Goal: Transaction & Acquisition: Book appointment/travel/reservation

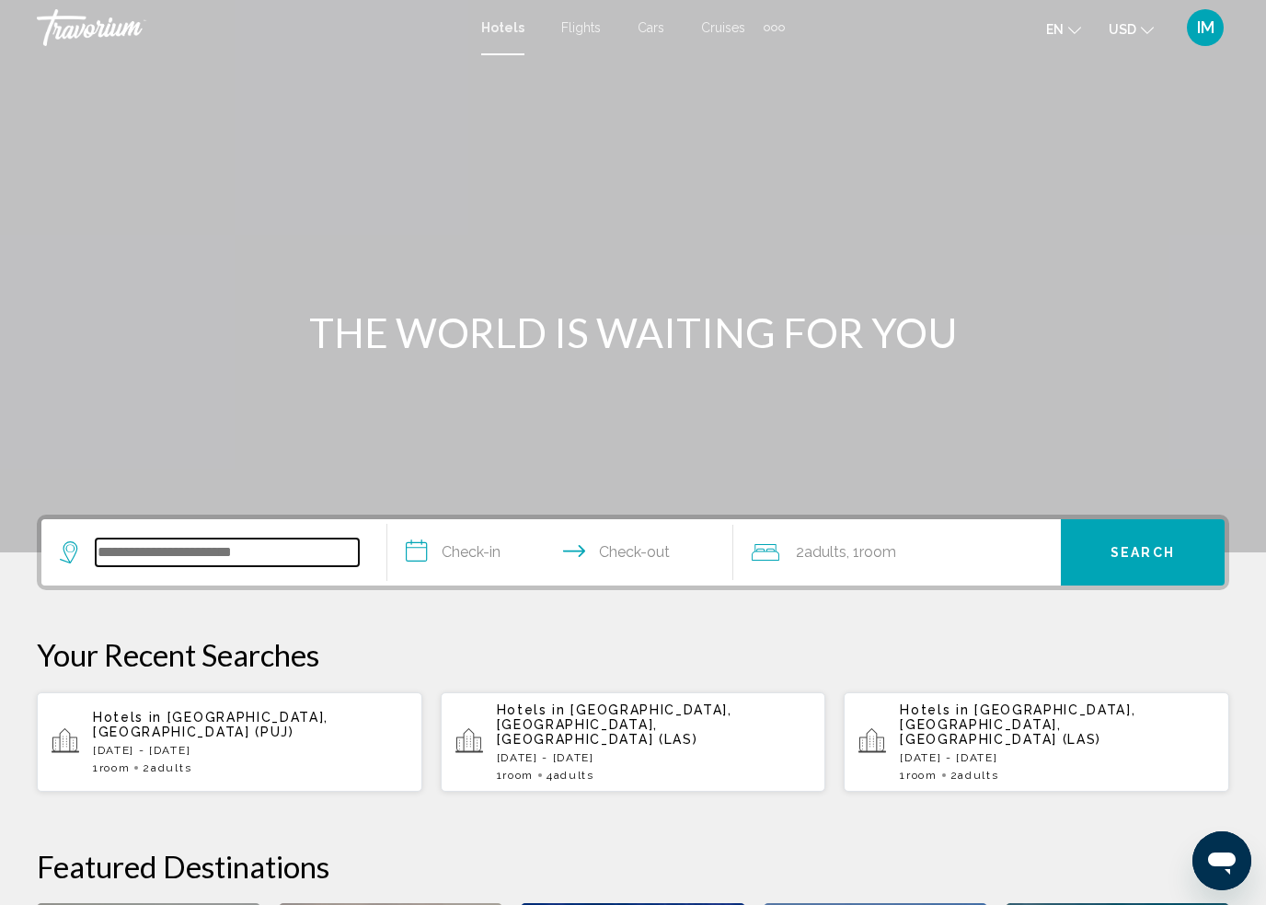
click at [154, 547] on input "Search widget" at bounding box center [227, 552] width 263 height 28
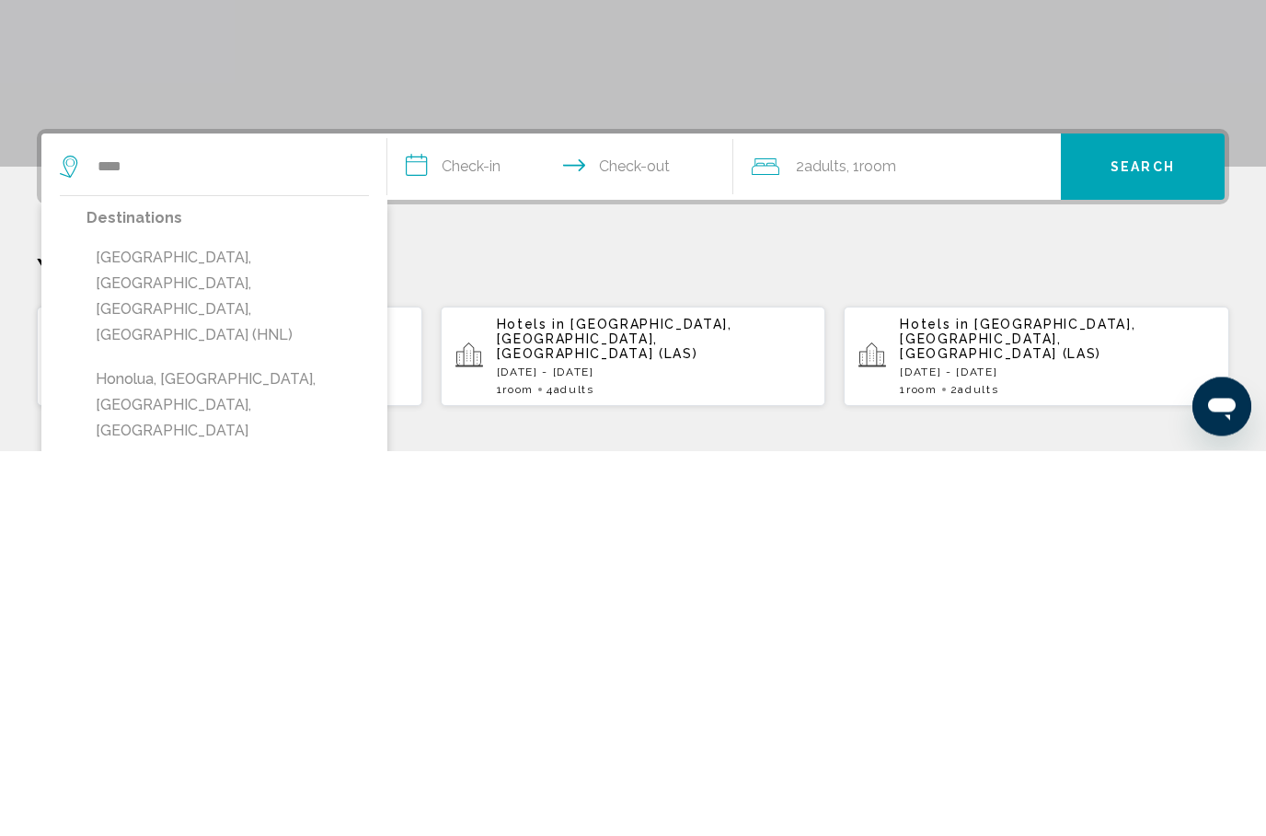
click at [236, 626] on button "[GEOGRAPHIC_DATA], [GEOGRAPHIC_DATA], [GEOGRAPHIC_DATA], [GEOGRAPHIC_DATA] (HNL)" at bounding box center [228, 682] width 283 height 112
type input "**********"
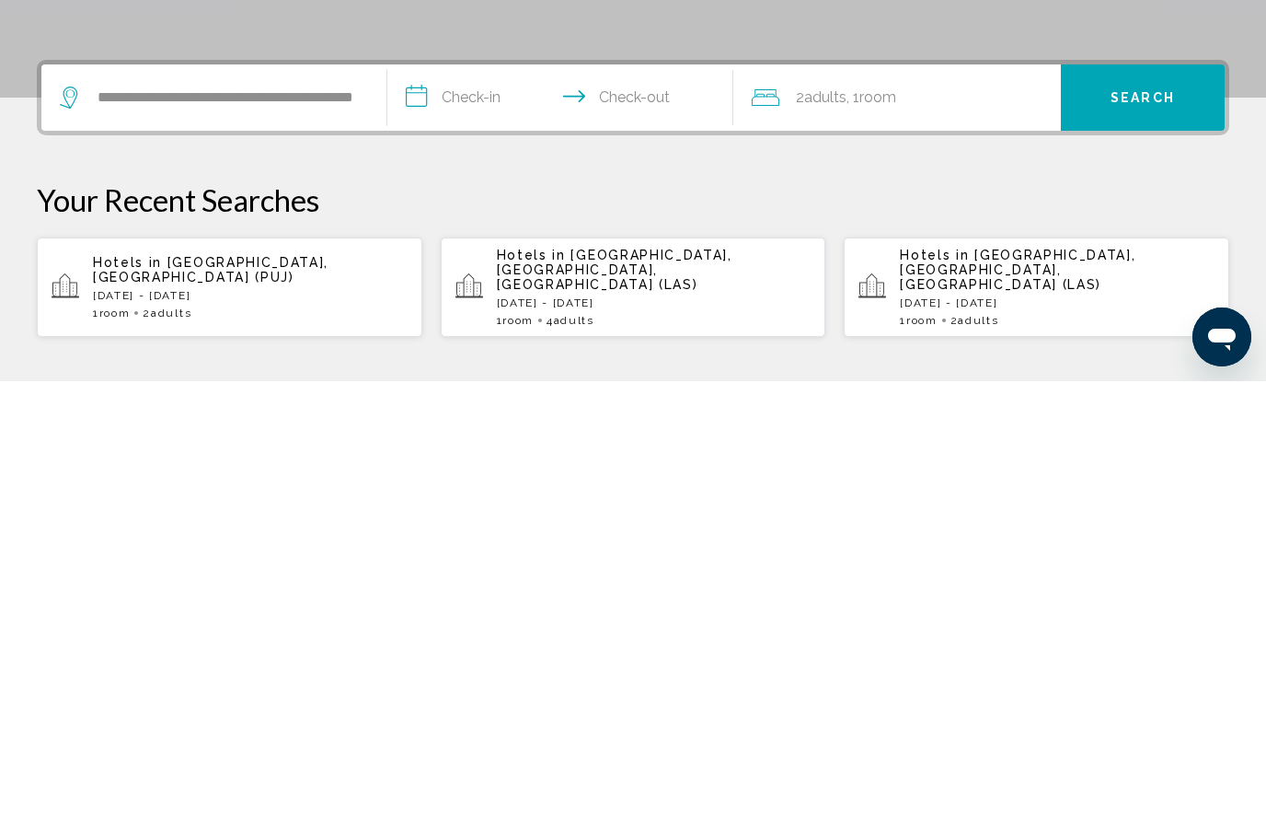
click at [421, 519] on input "**********" at bounding box center [563, 555] width 353 height 72
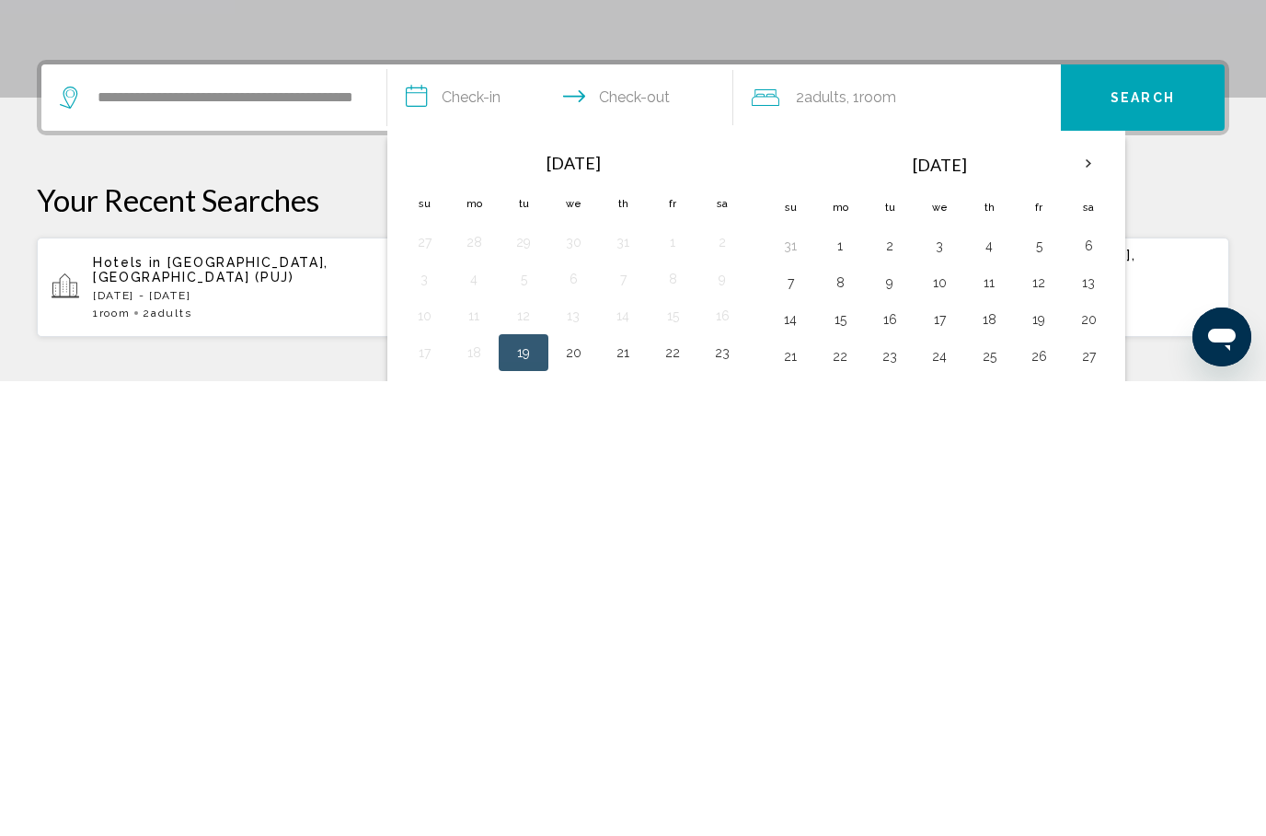
scroll to position [455, 0]
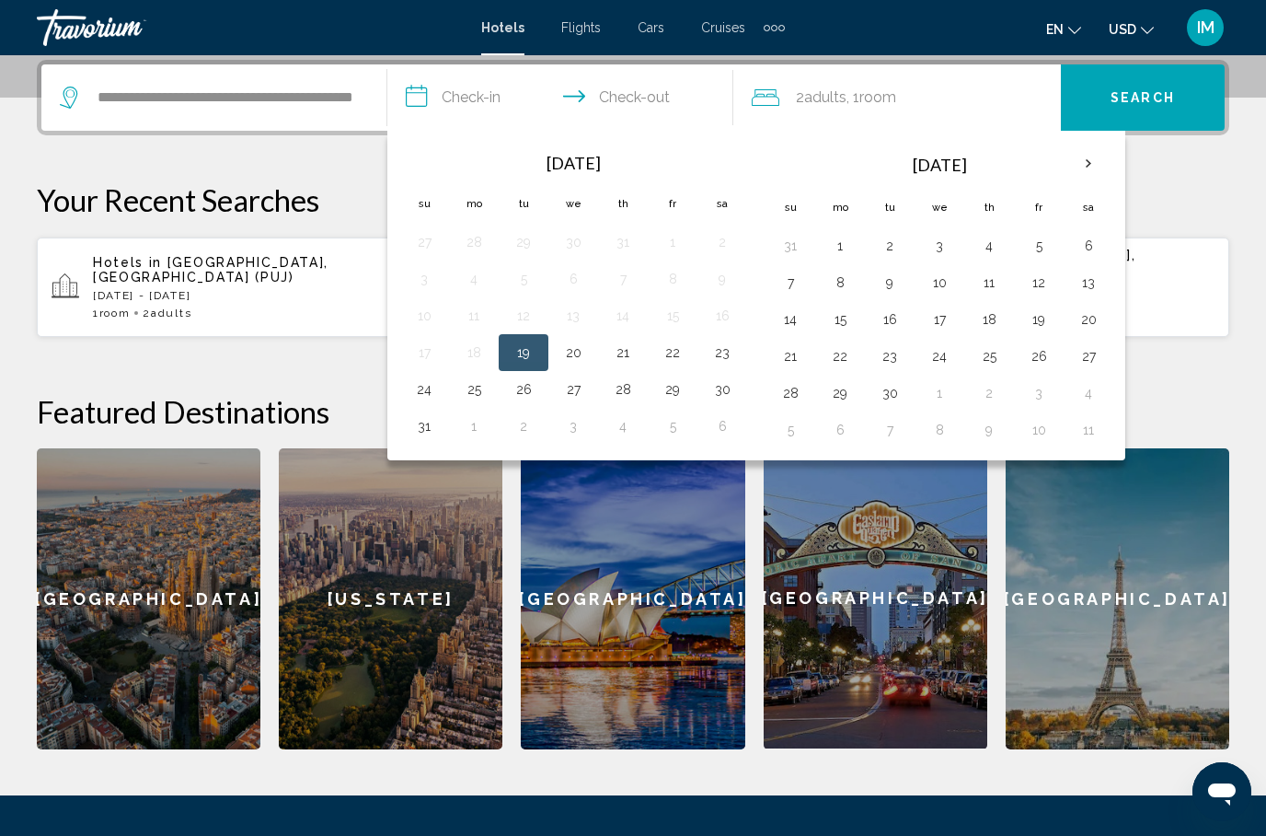
click at [1095, 160] on th "Next month" at bounding box center [1089, 164] width 50 height 40
click at [1100, 156] on th "Next month" at bounding box center [1089, 164] width 50 height 40
click at [801, 355] on button "16" at bounding box center [790, 356] width 29 height 26
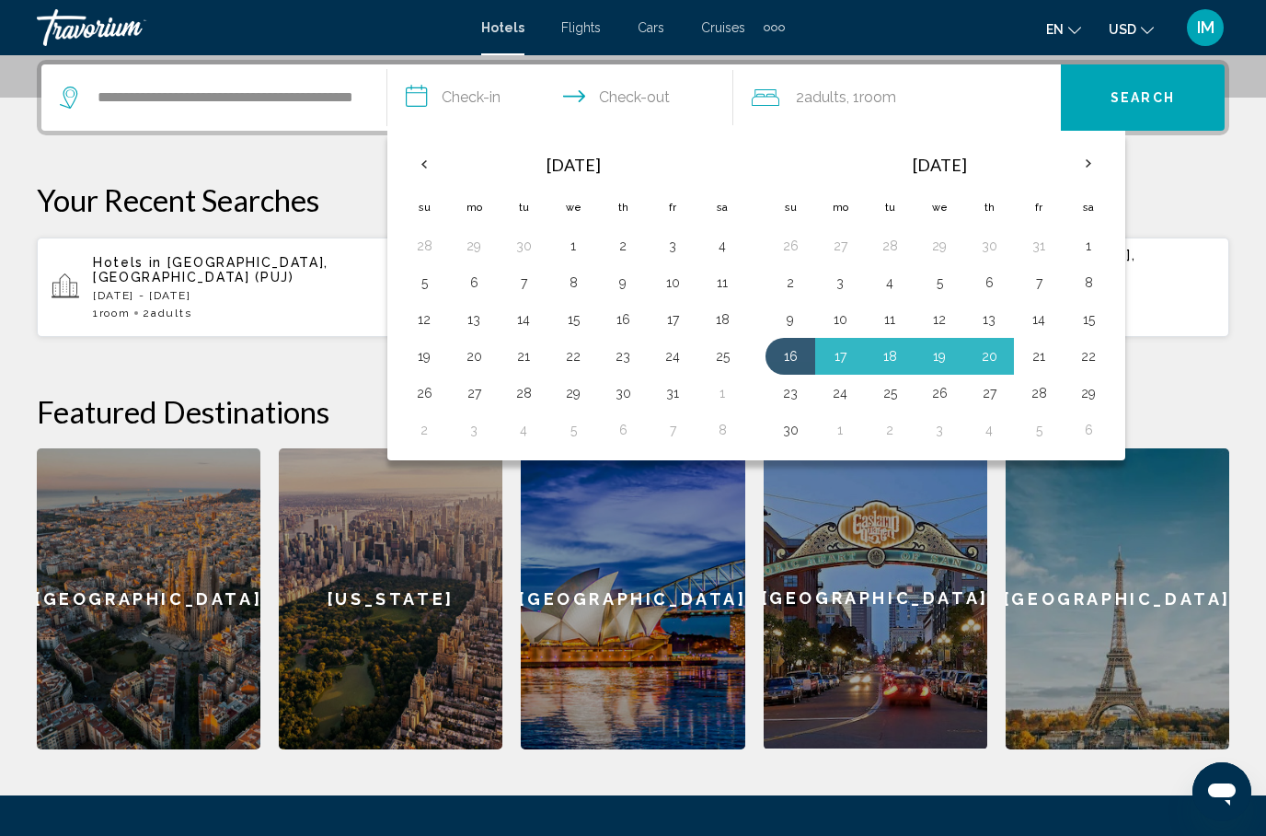
click at [1044, 353] on button "21" at bounding box center [1038, 356] width 29 height 26
type input "**********"
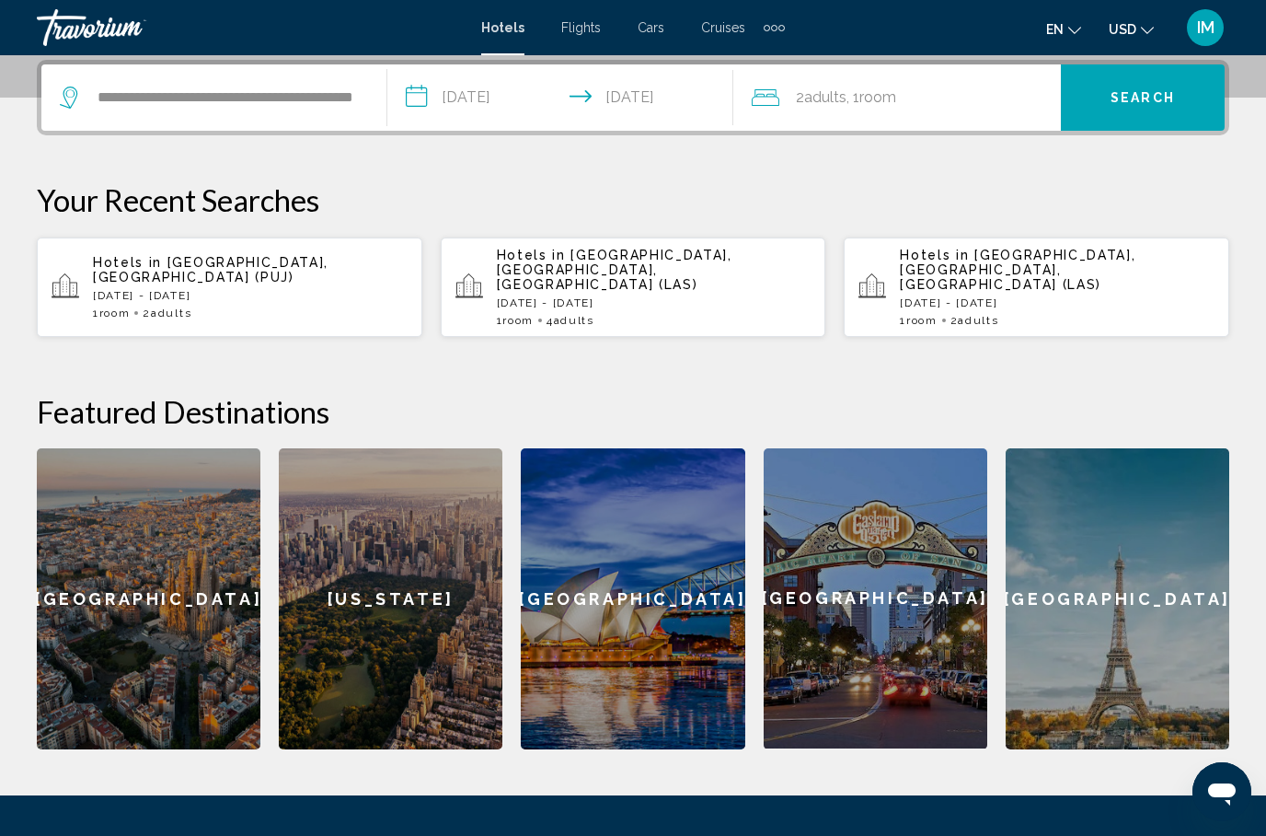
click at [1142, 94] on span "Search" at bounding box center [1143, 98] width 64 height 15
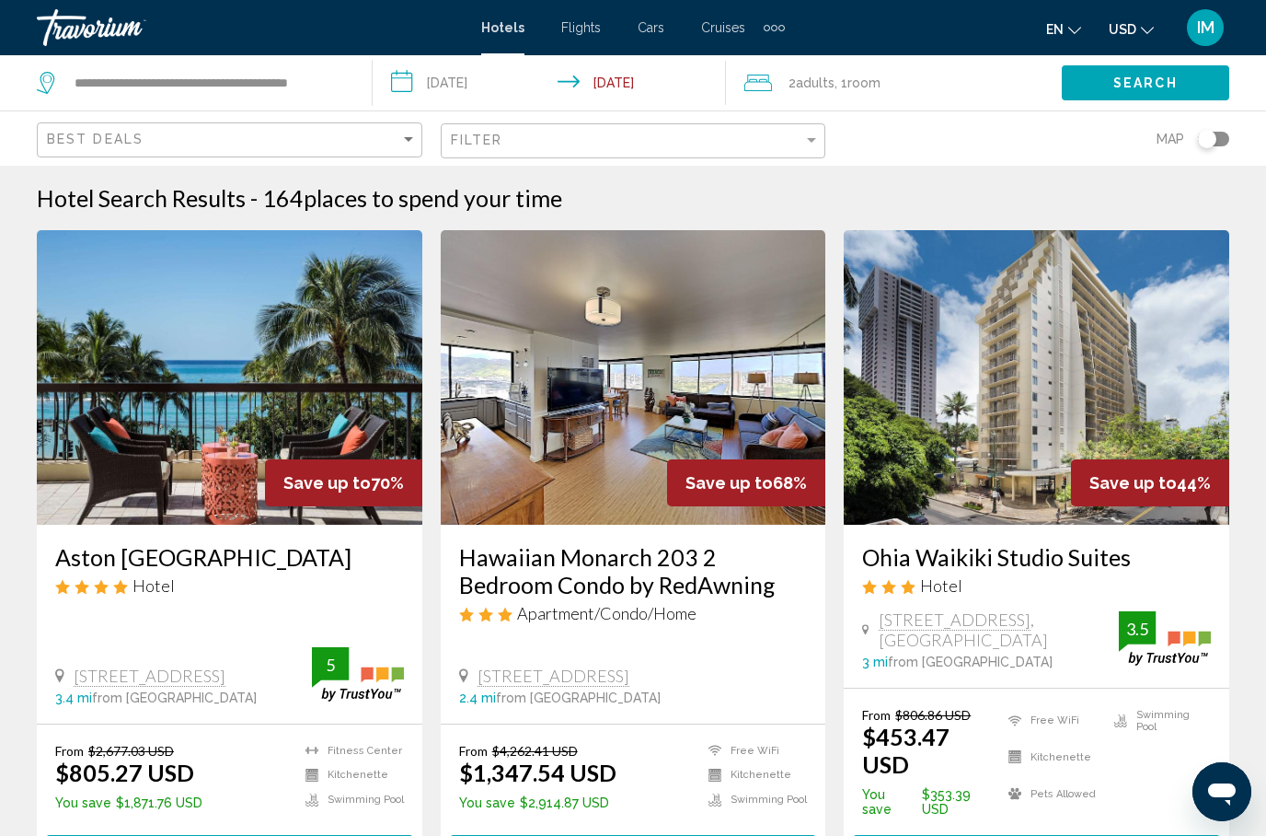
click at [1217, 136] on div "Toggle map" at bounding box center [1213, 139] width 31 height 15
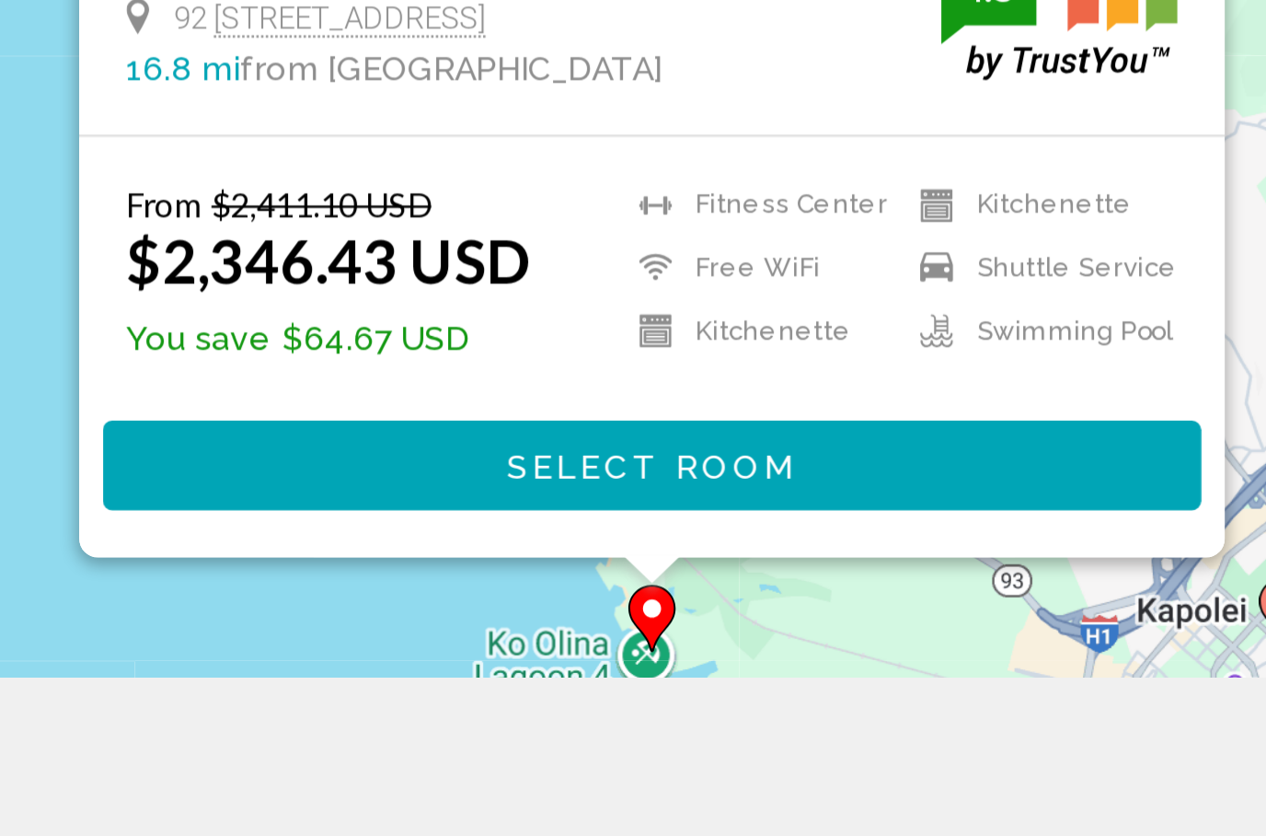
scroll to position [92, 0]
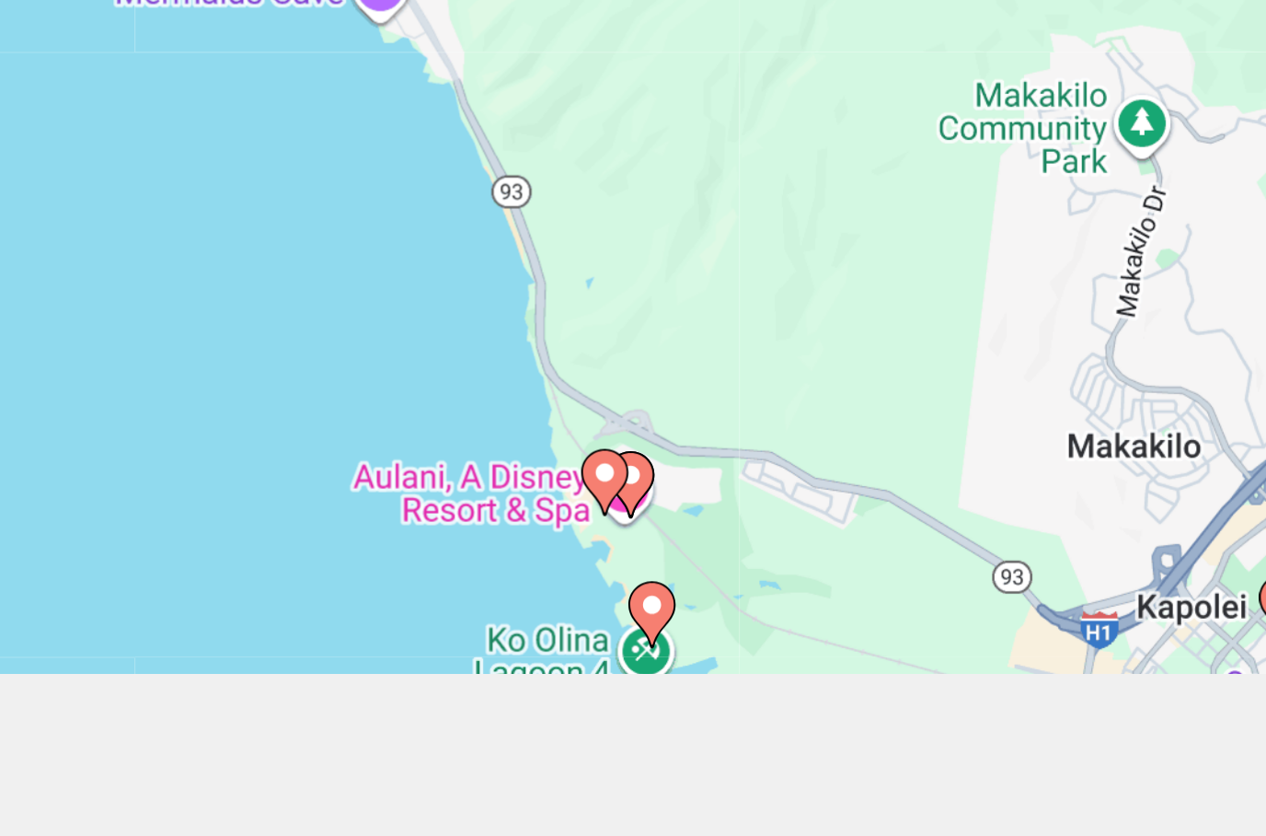
click at [155, 301] on div "To activate drag with keyboard, press Alt + Enter. Once in keyboard drag state,…" at bounding box center [633, 409] width 1266 height 670
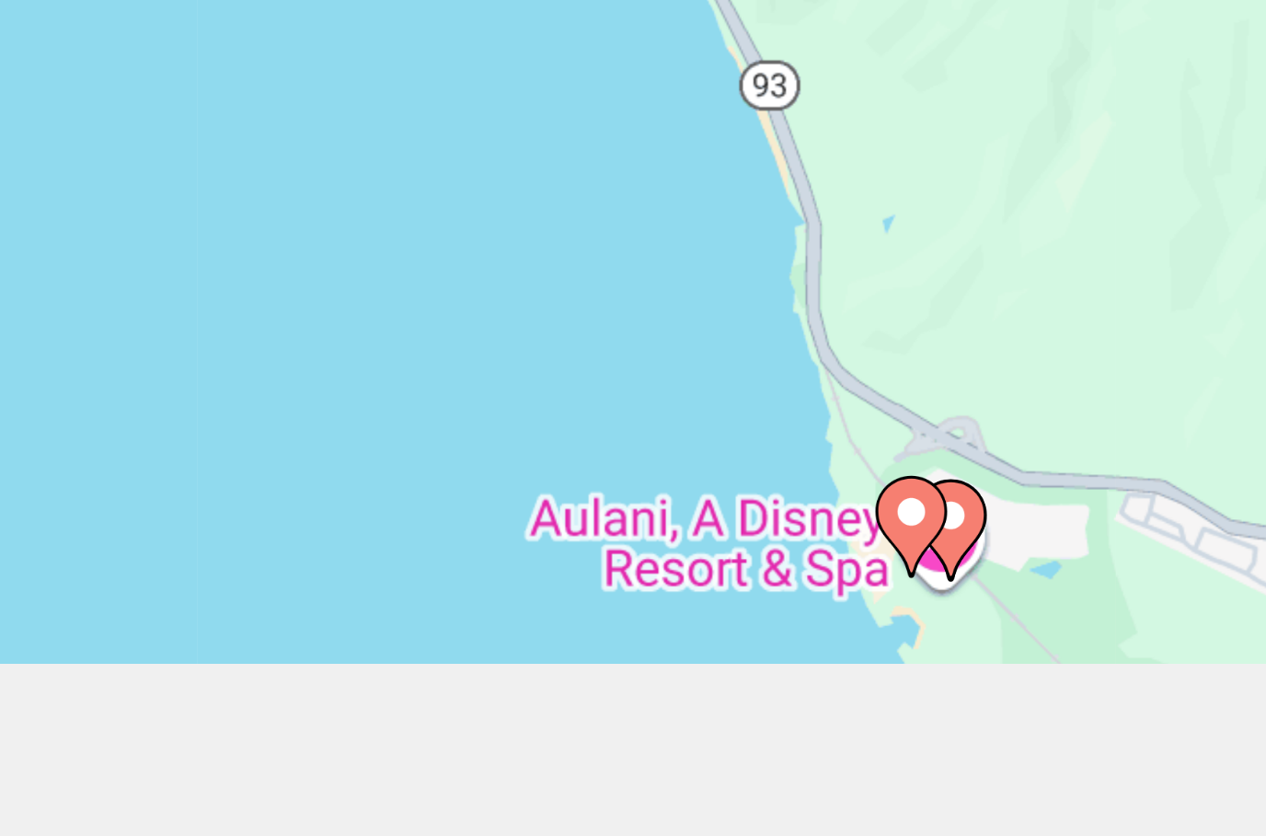
click at [287, 190] on div "To activate drag with keyboard, press Alt + Enter. Once in keyboard drag state,…" at bounding box center [633, 410] width 1266 height 670
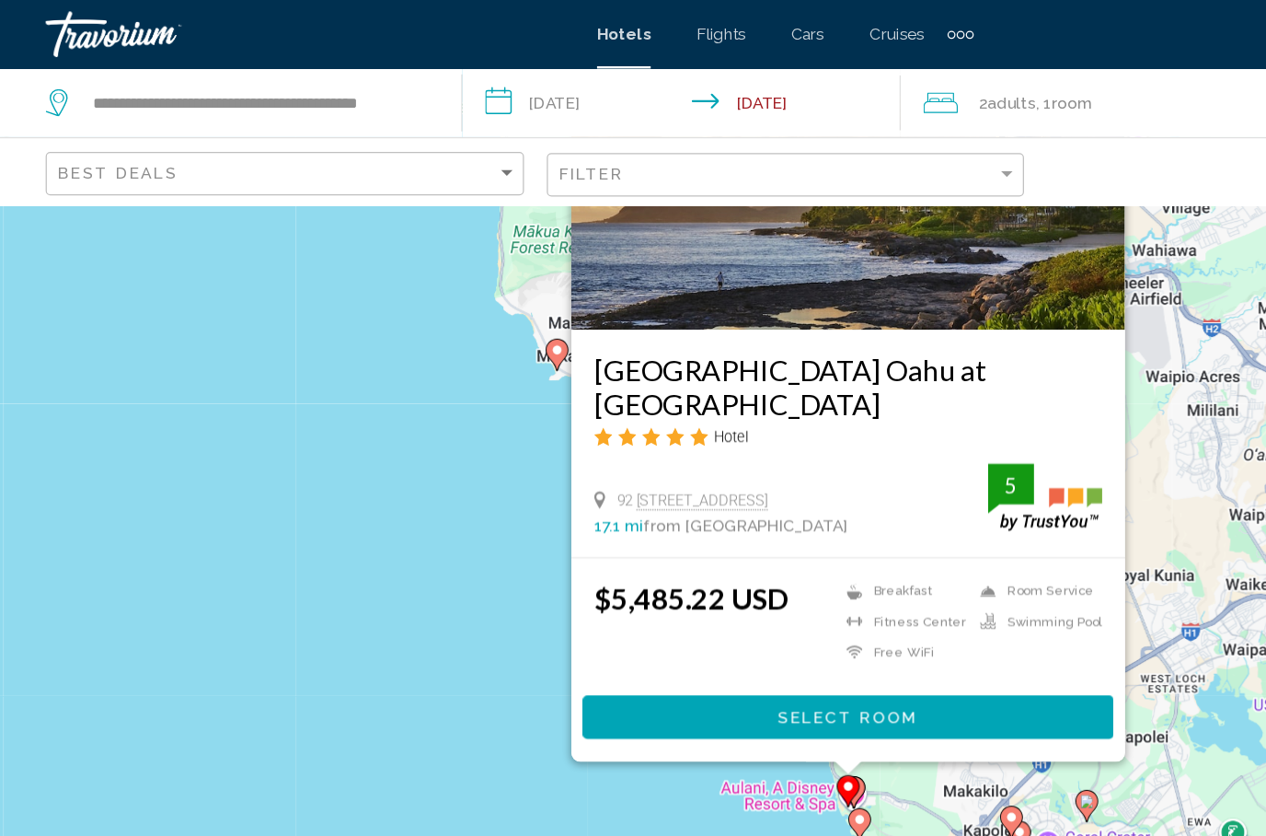
scroll to position [124, 0]
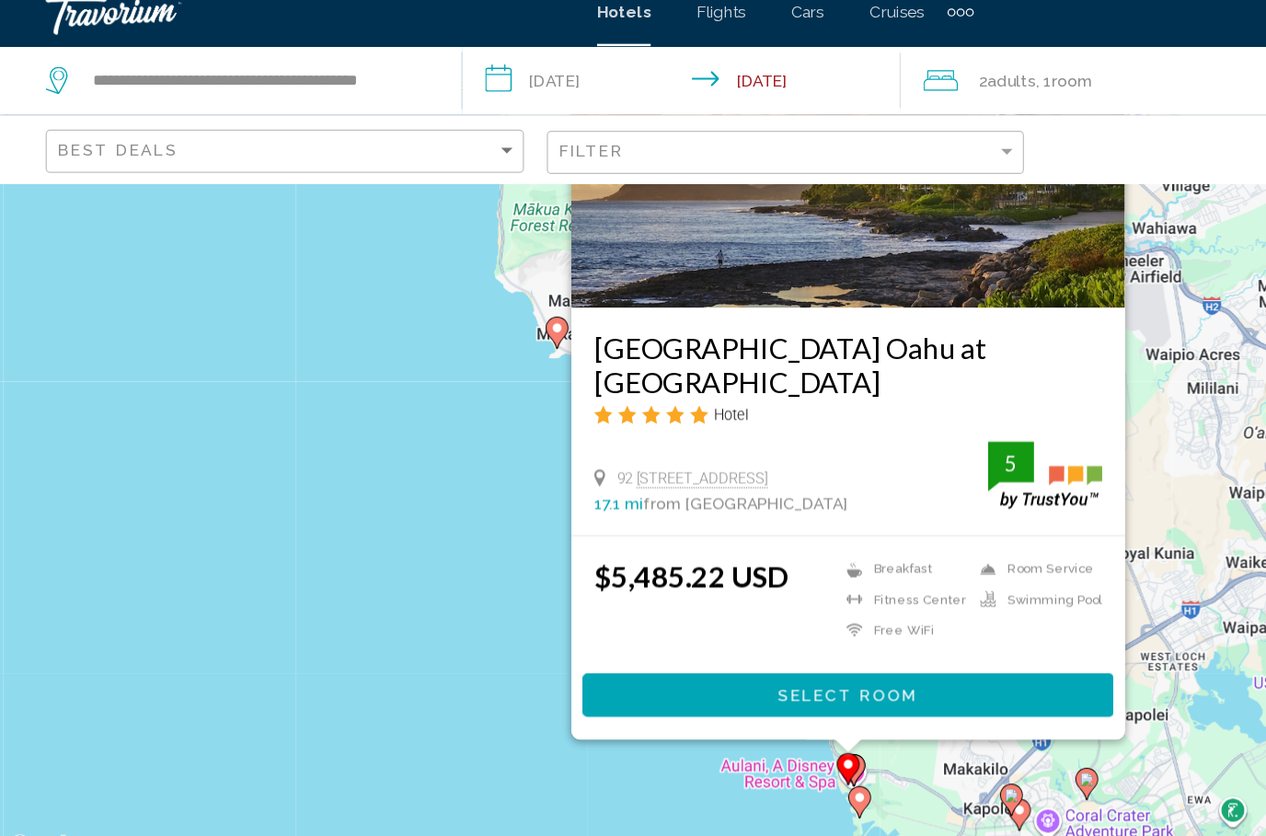
click at [357, 560] on div "To activate drag with keyboard, press Alt + Enter. Once in keyboard drag state,…" at bounding box center [633, 376] width 1266 height 670
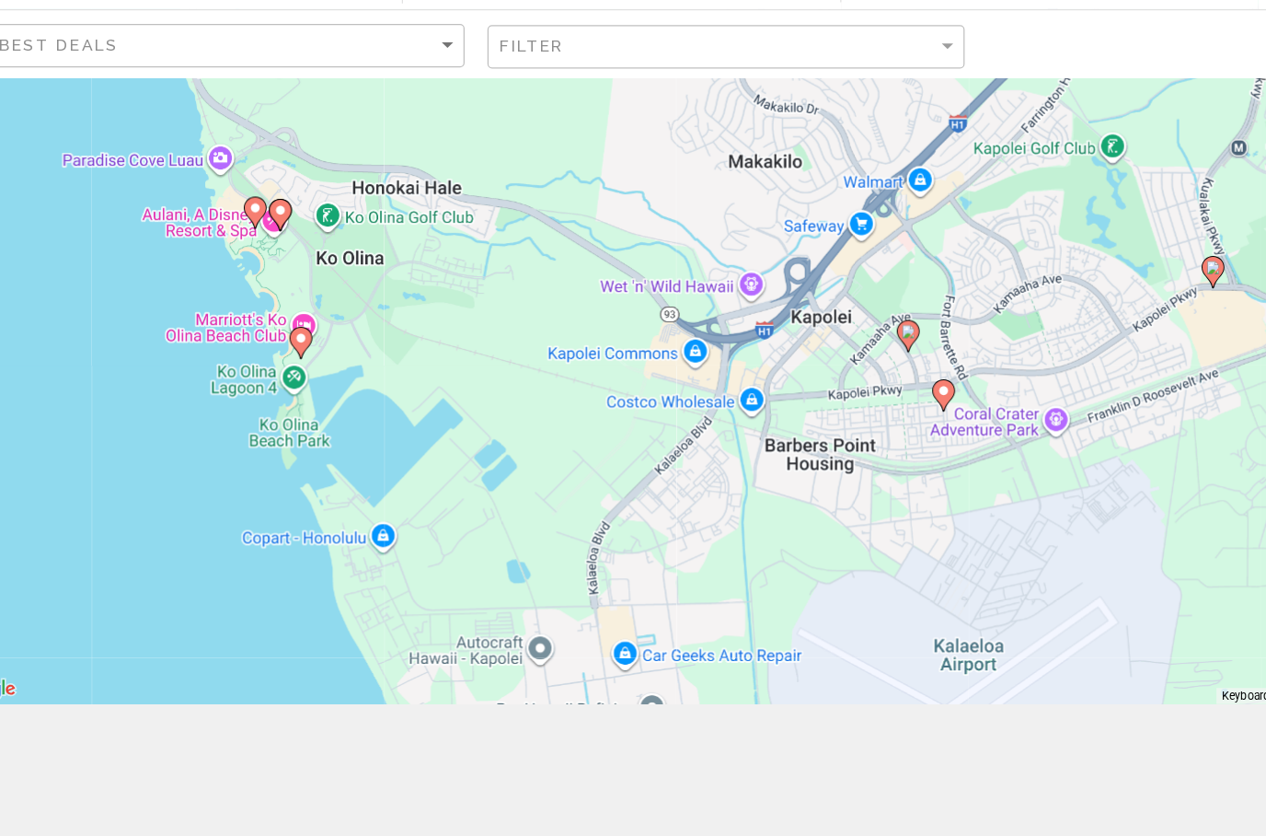
scroll to position [166, 0]
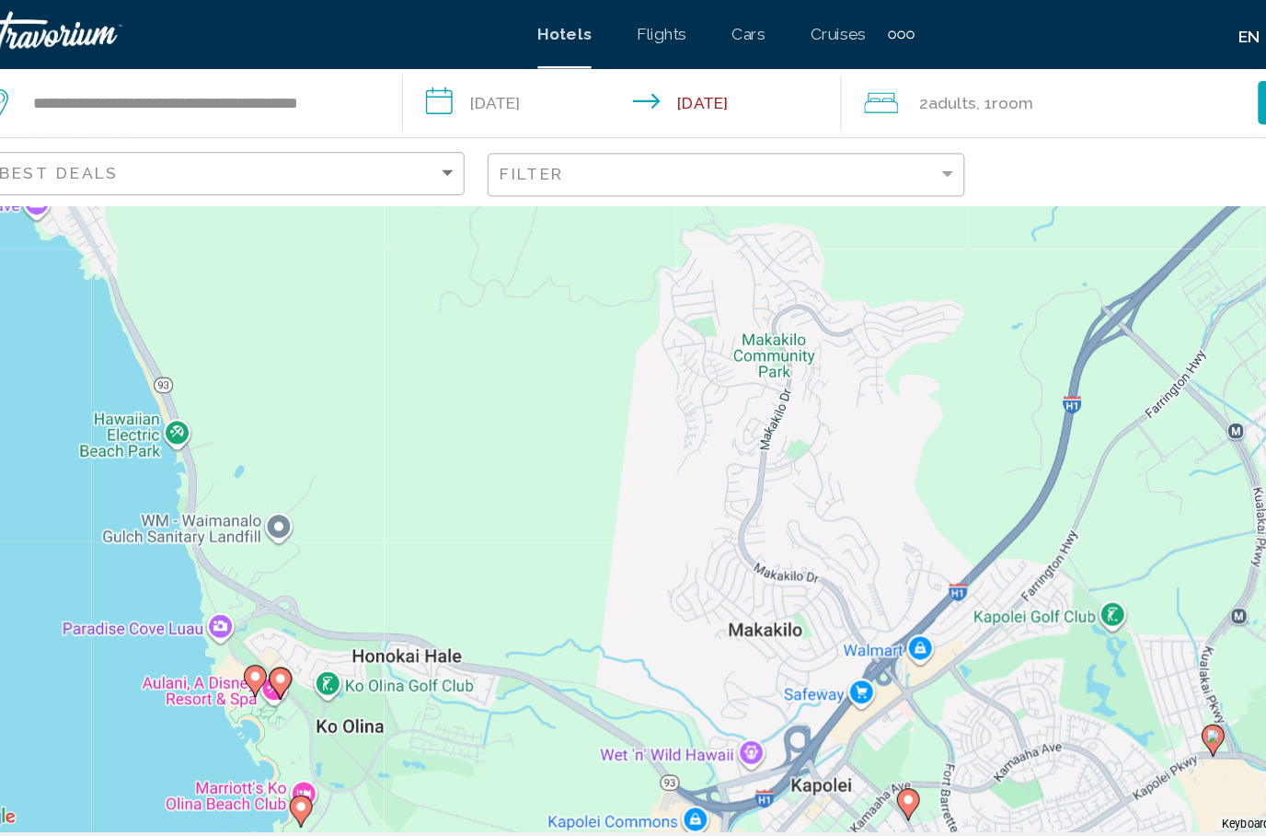
click at [434, 457] on div "To activate drag with keyboard, press Alt + Enter. Once in keyboard drag state,…" at bounding box center [633, 335] width 1266 height 670
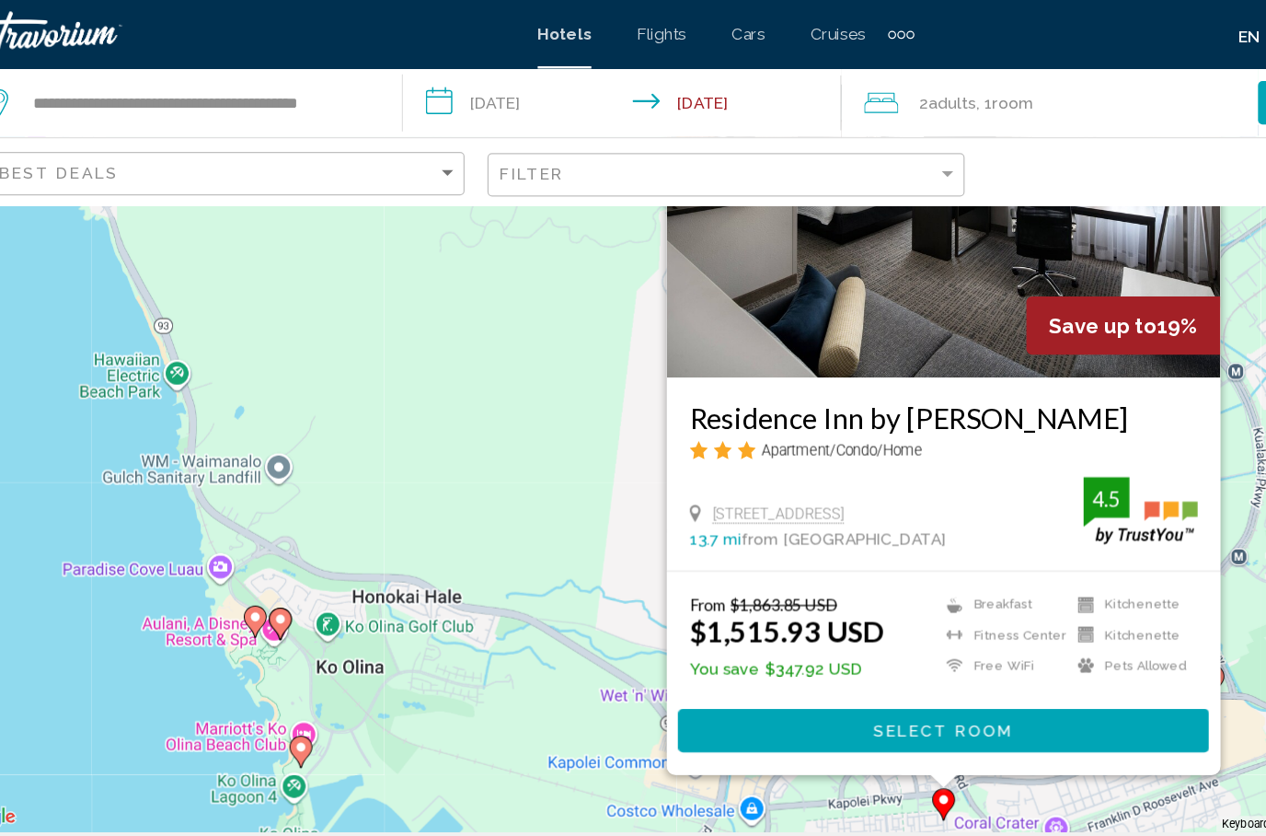
click at [423, 597] on div "To activate drag with keyboard, press Alt + Enter. Once in keyboard drag state,…" at bounding box center [633, 335] width 1266 height 670
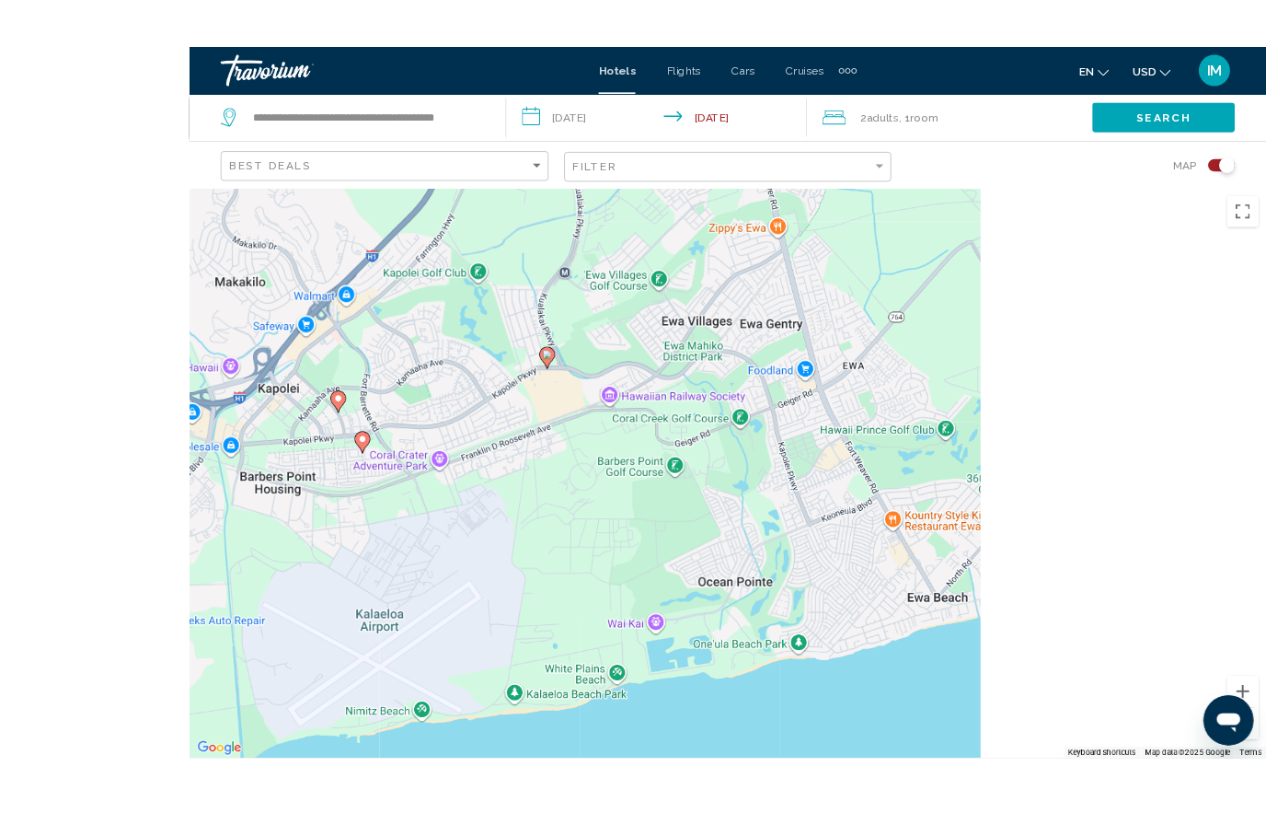
scroll to position [179, 0]
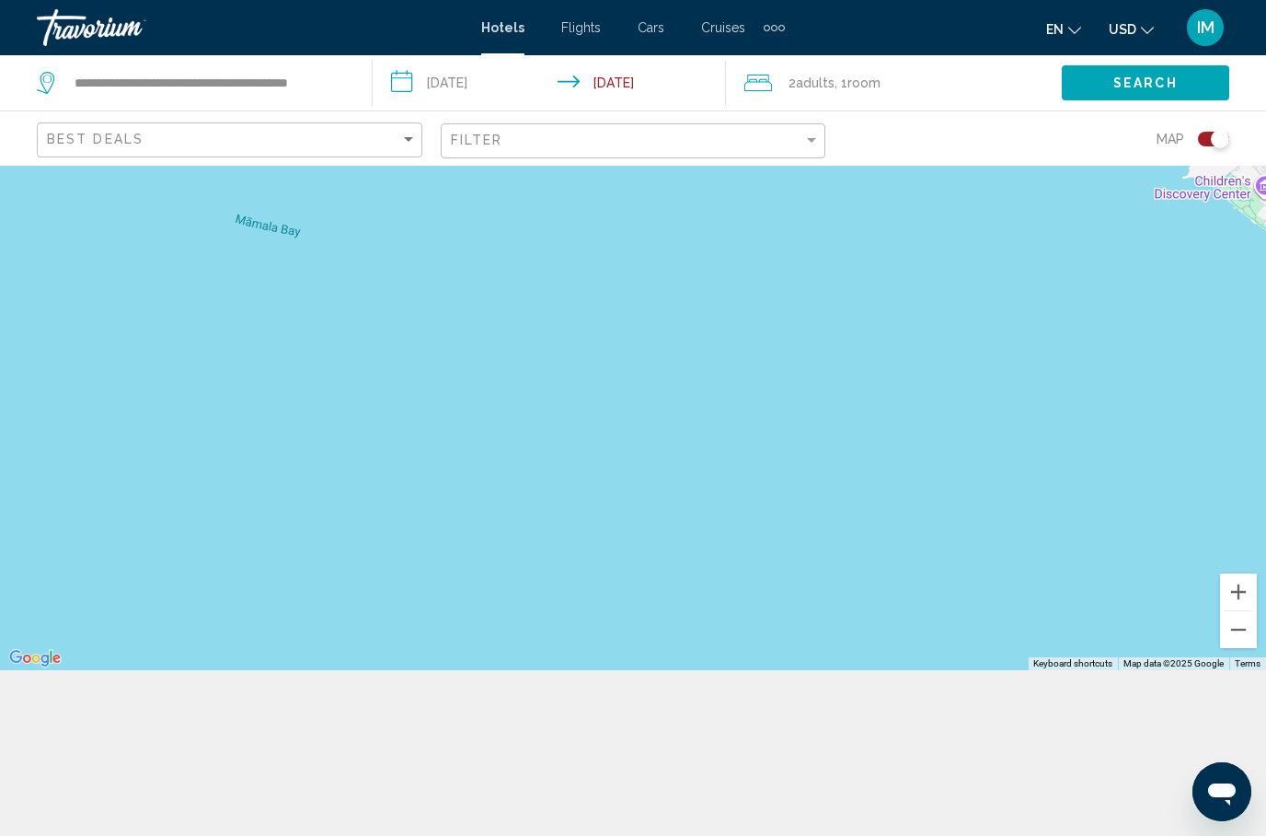
click at [1220, 137] on div "Toggle map" at bounding box center [1220, 139] width 18 height 18
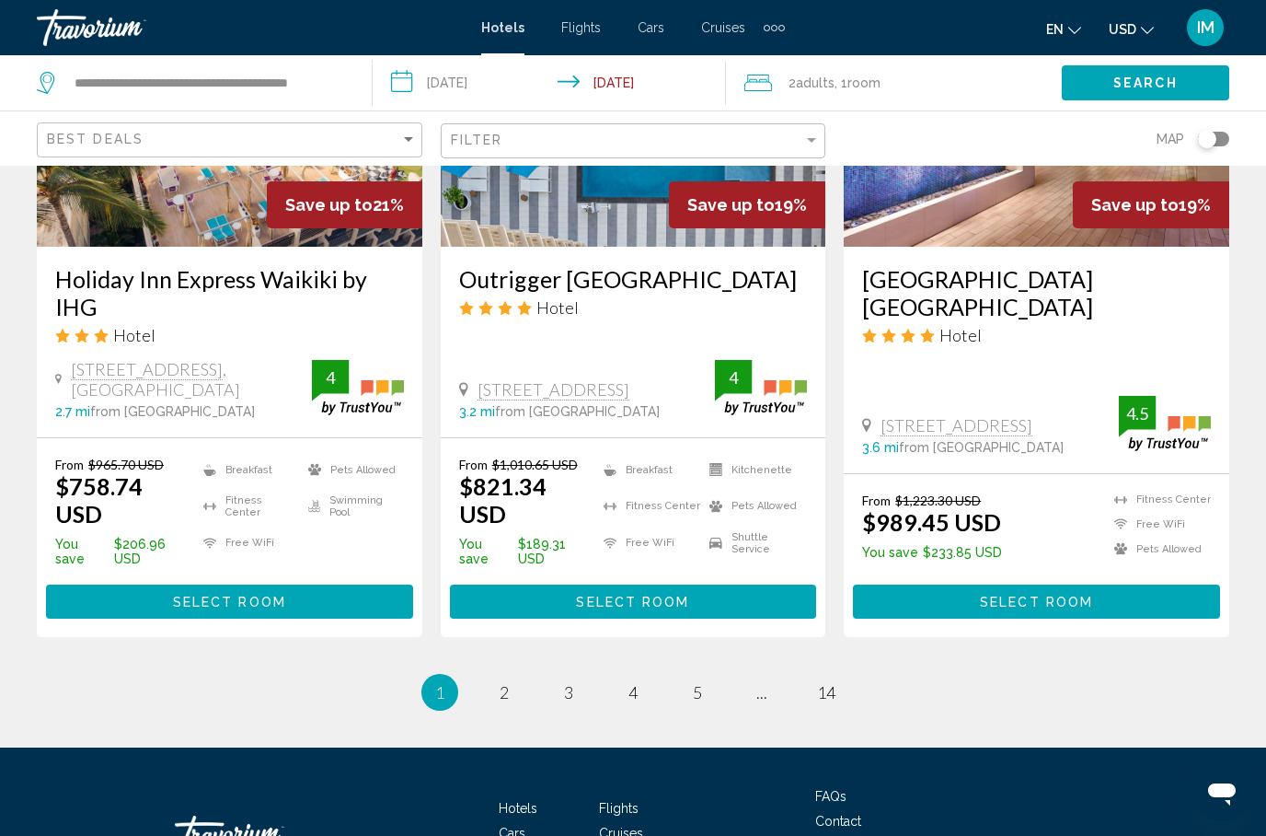
scroll to position [2403, 0]
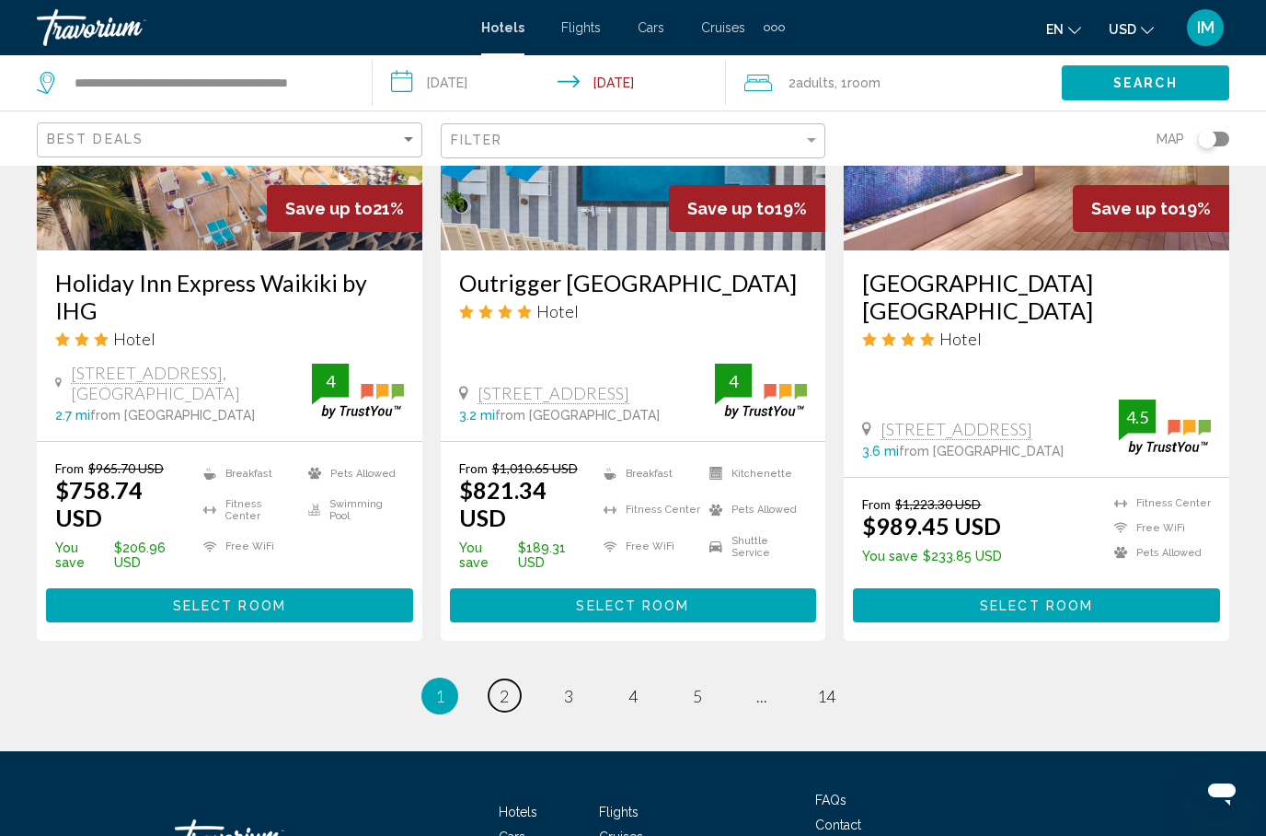
click at [507, 686] on span "2" at bounding box center [504, 696] width 9 height 20
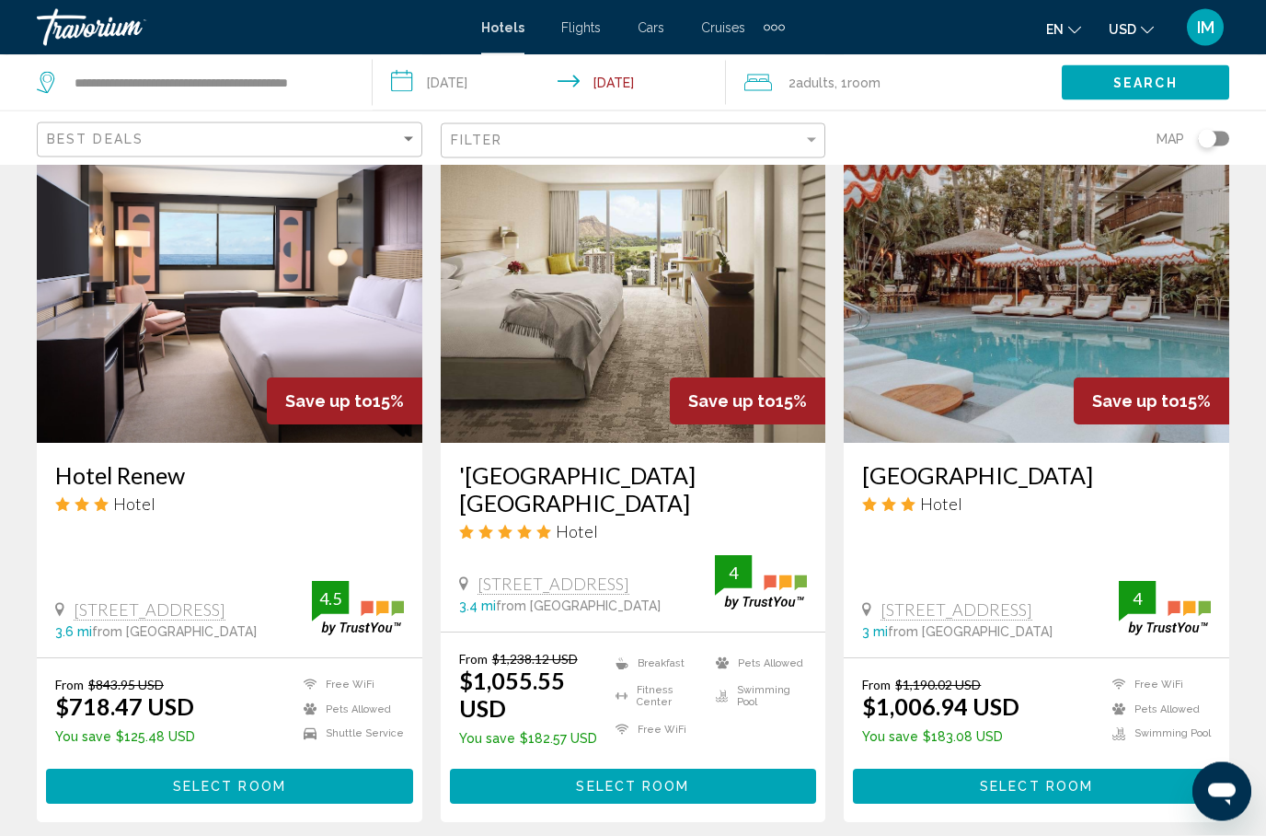
scroll to position [1498, 0]
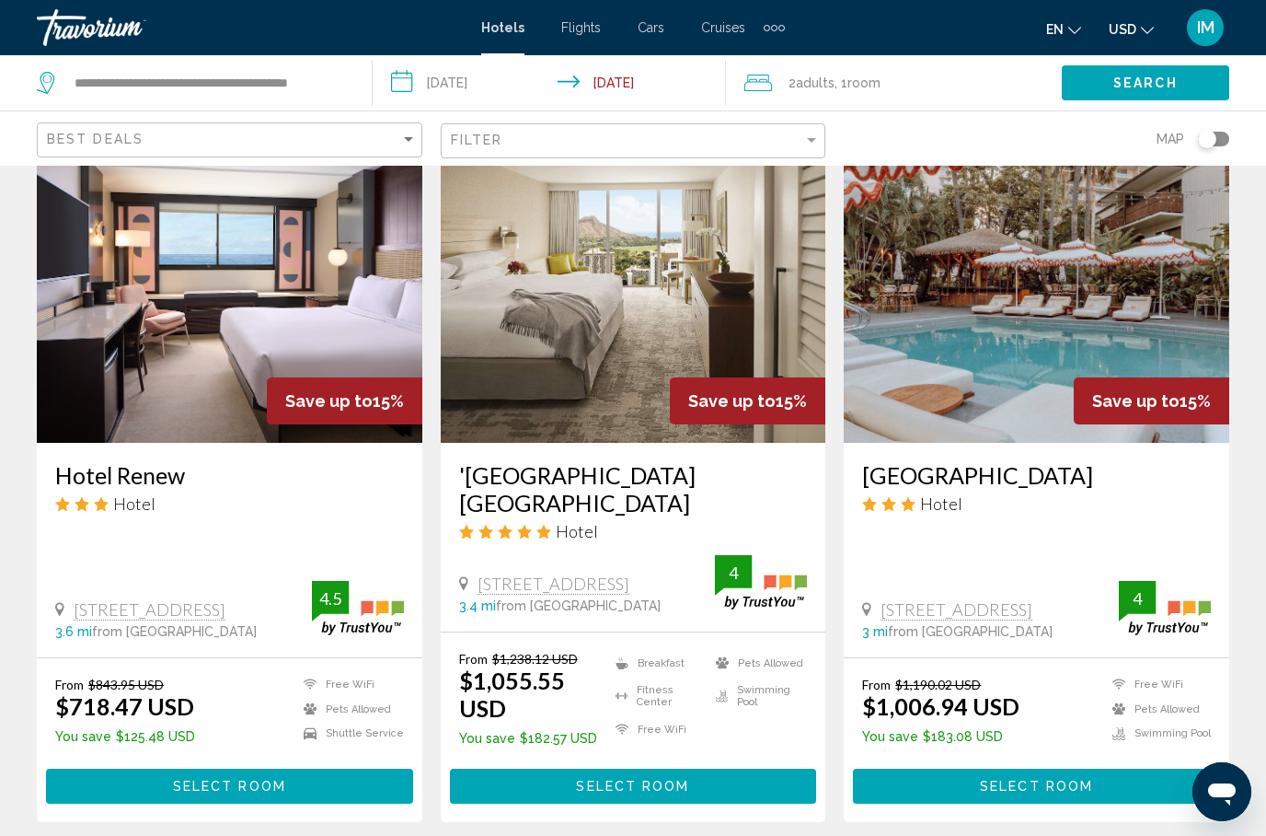
click at [646, 768] on button "Select Room" at bounding box center [633, 785] width 367 height 34
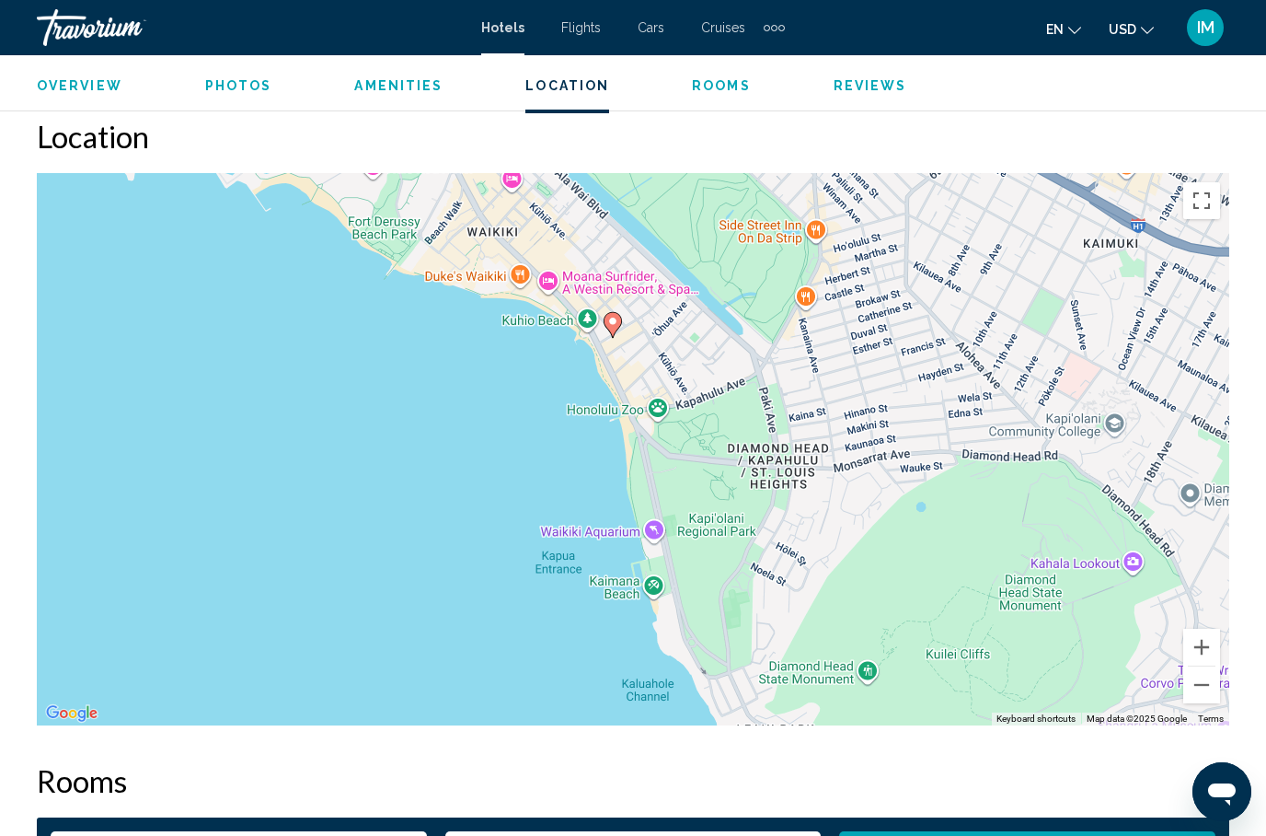
scroll to position [2015, 0]
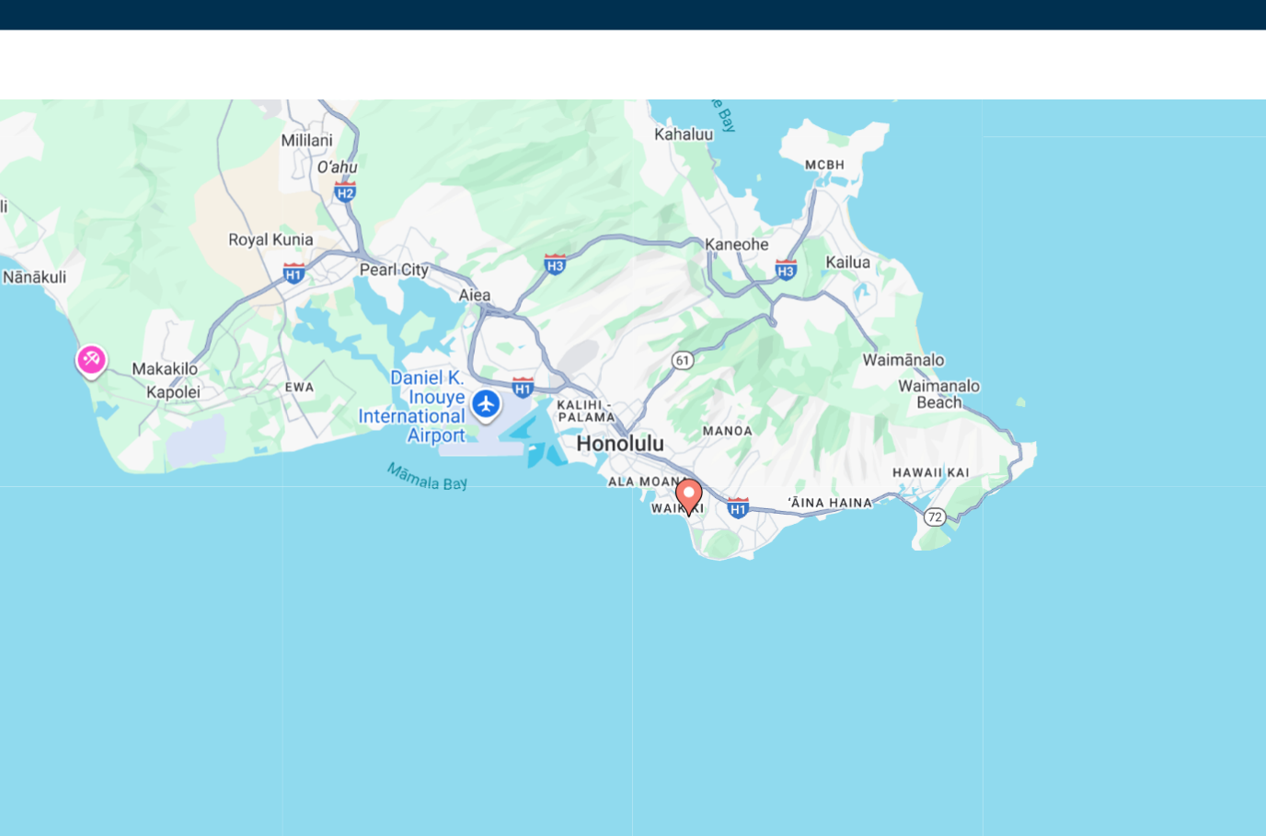
click at [632, 416] on image "Main content" at bounding box center [637, 421] width 11 height 11
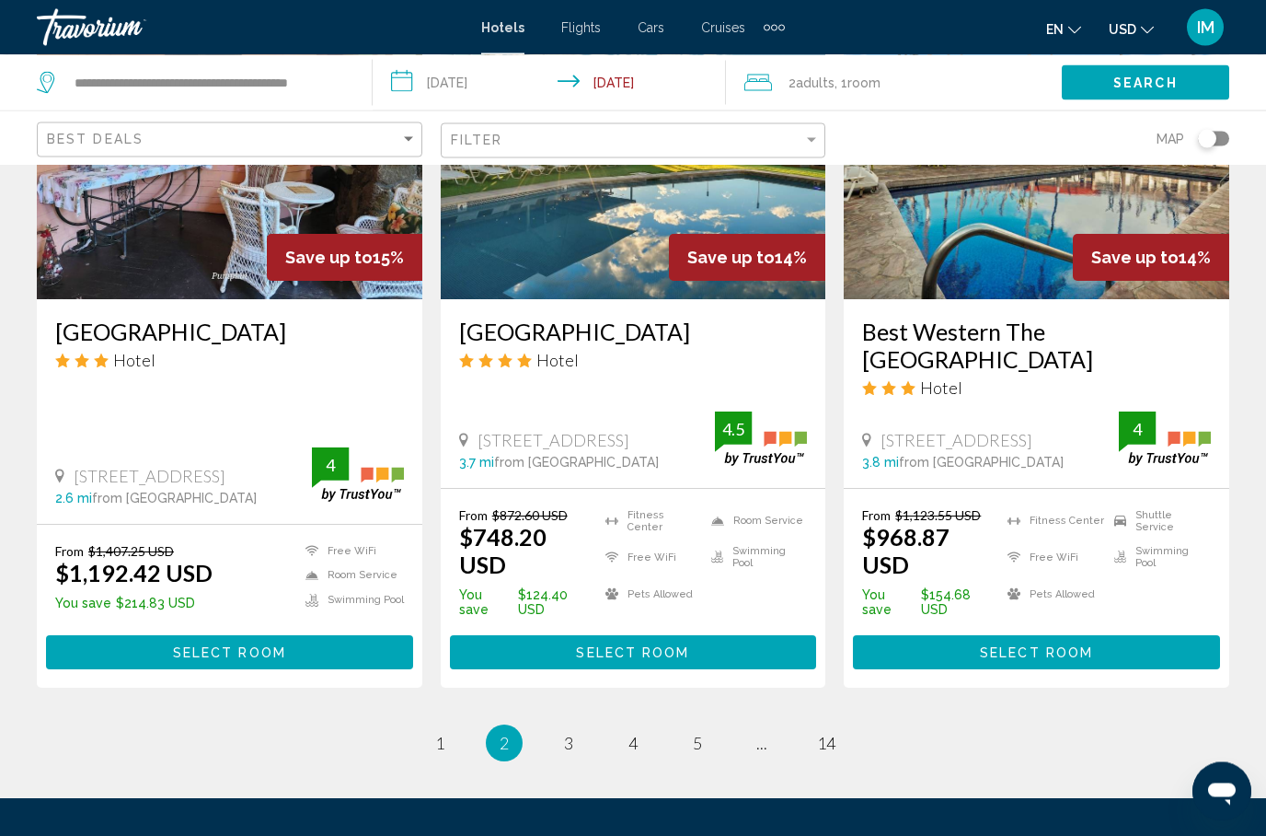
scroll to position [2353, 0]
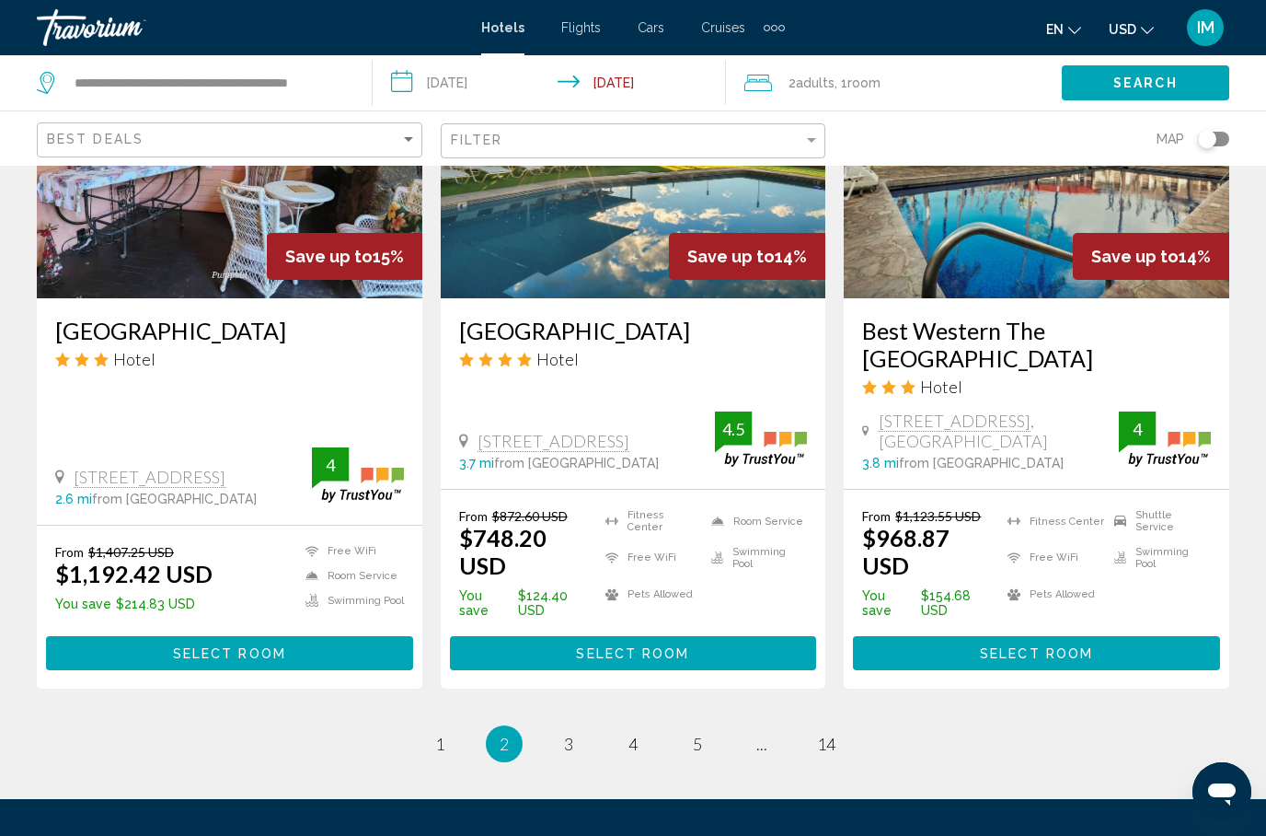
click at [584, 725] on li "page 3" at bounding box center [568, 743] width 37 height 37
click at [567, 733] on span "3" at bounding box center [568, 743] width 9 height 20
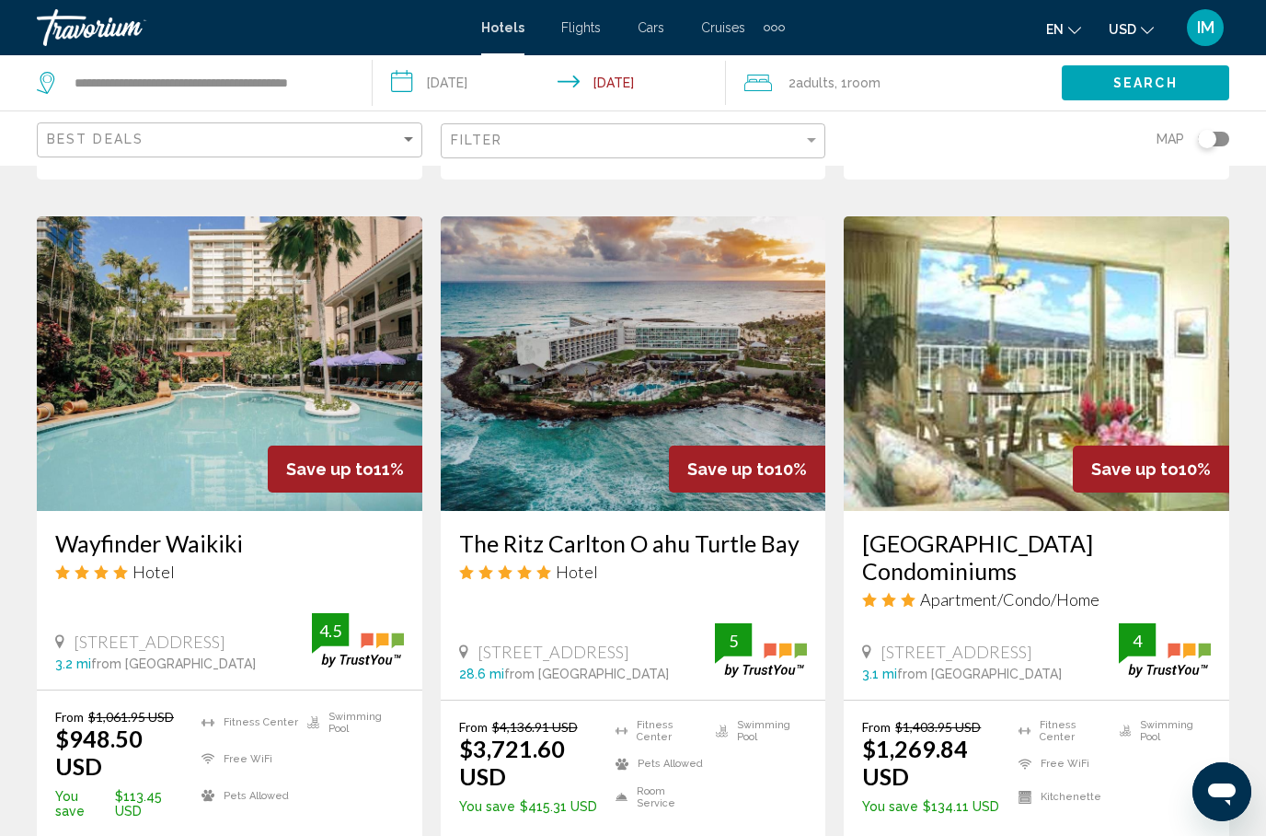
scroll to position [2144, 0]
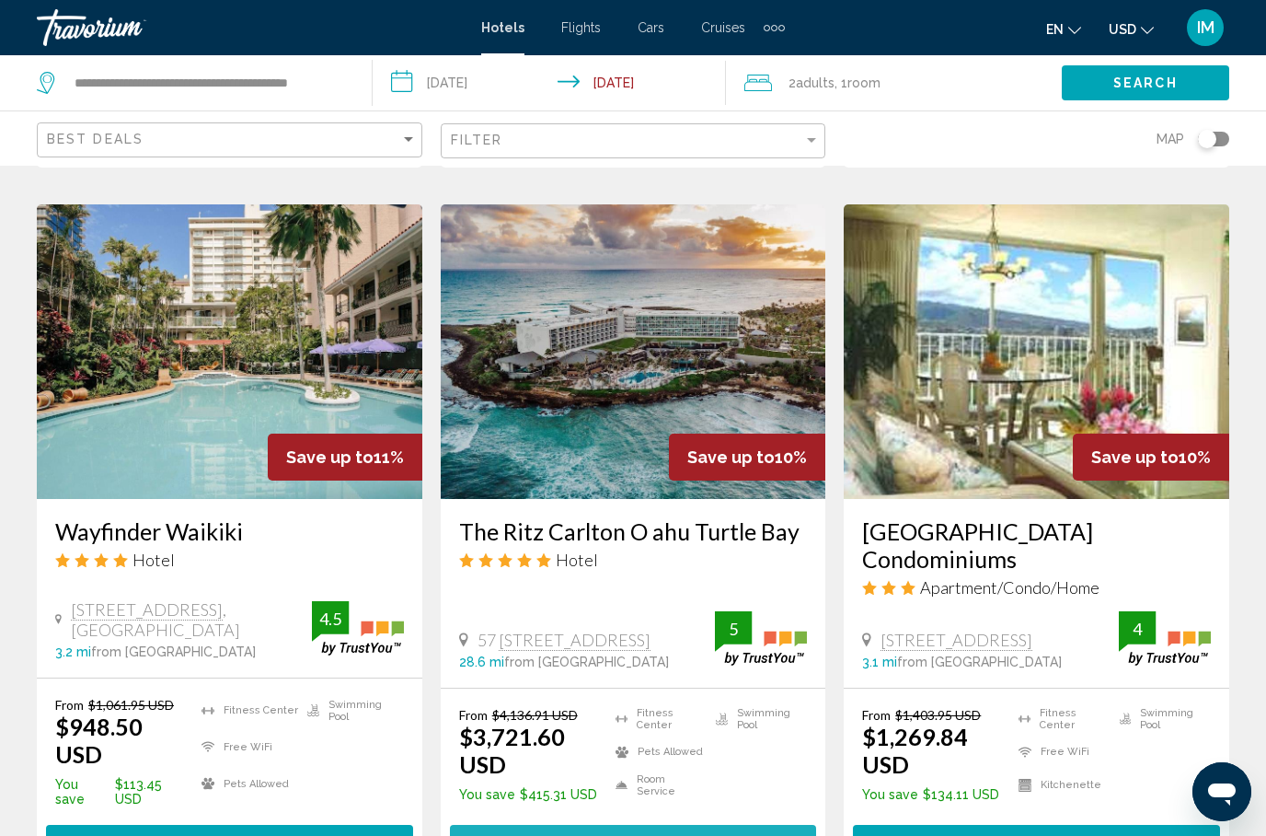
click at [640, 835] on span "Select Room" at bounding box center [632, 842] width 113 height 15
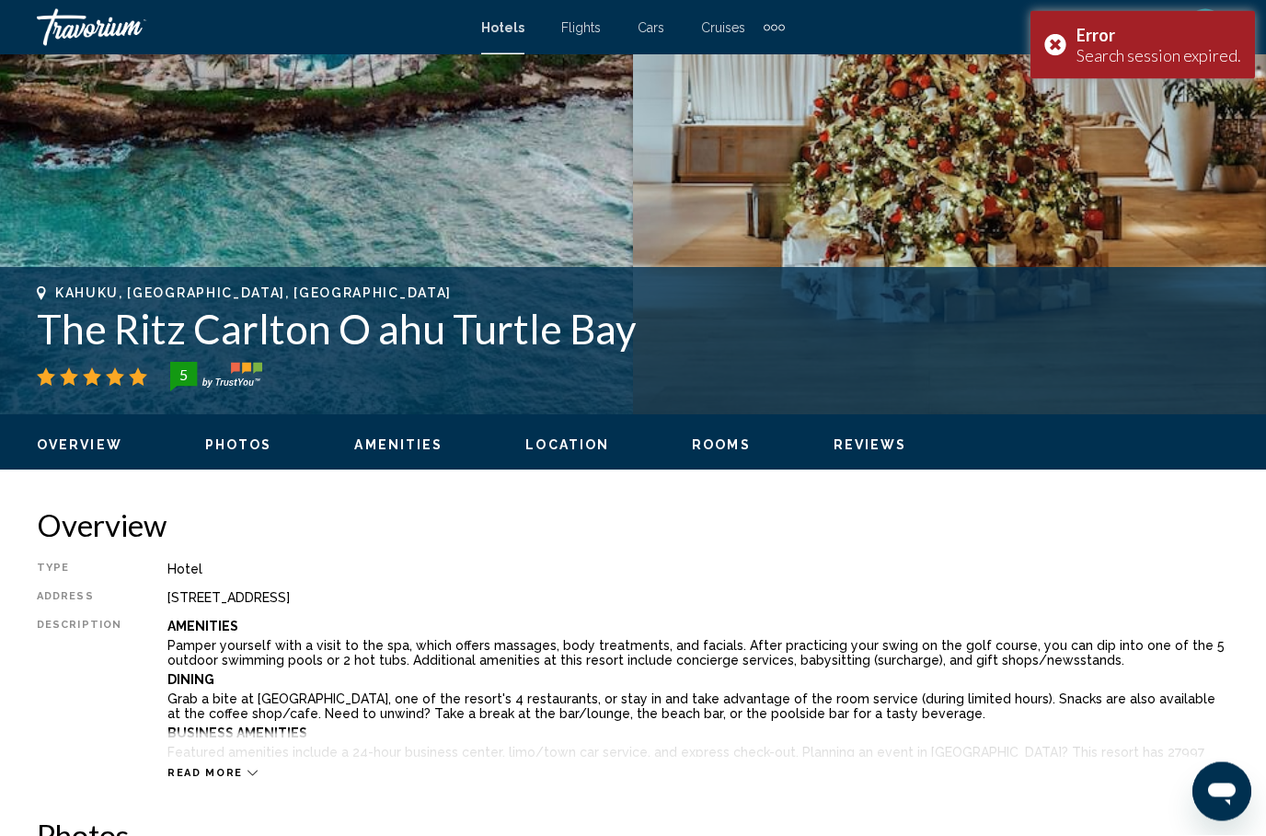
scroll to position [419, 0]
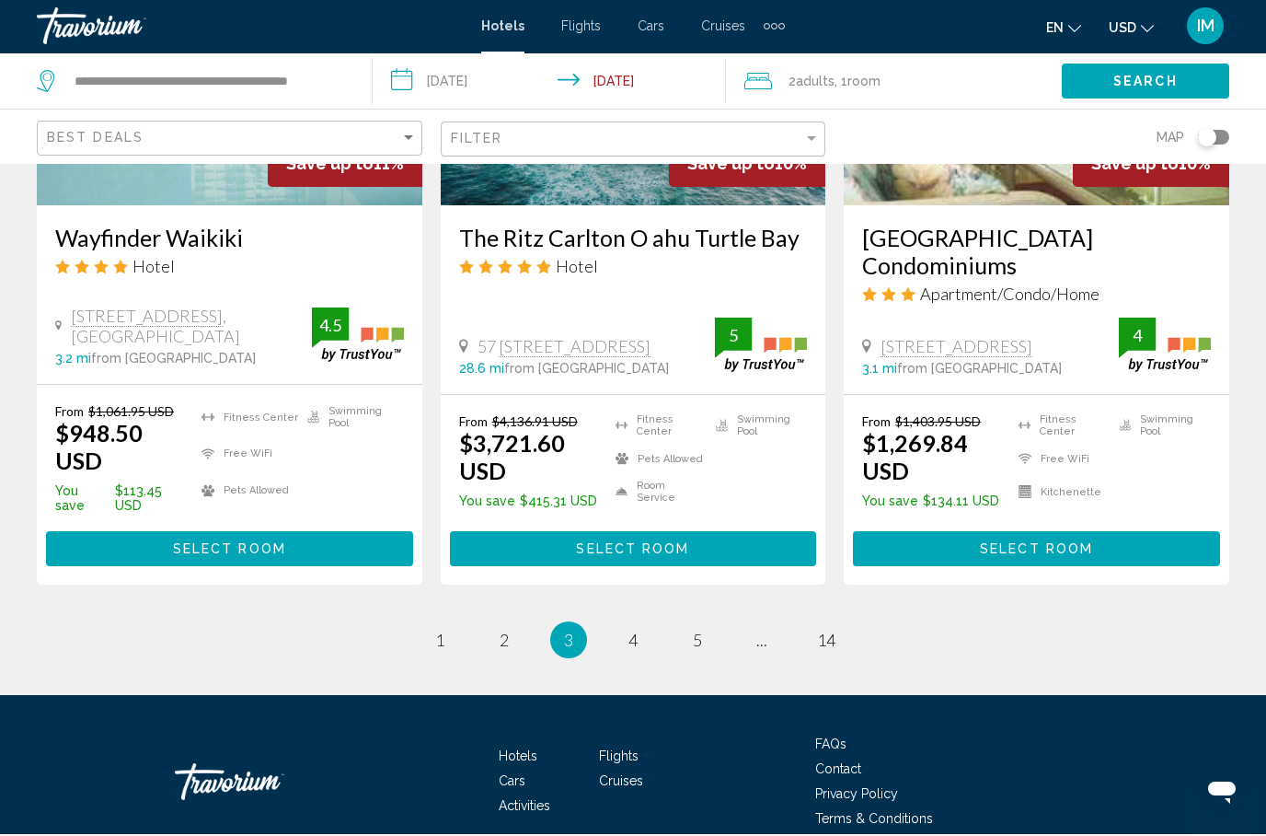
scroll to position [2508, 0]
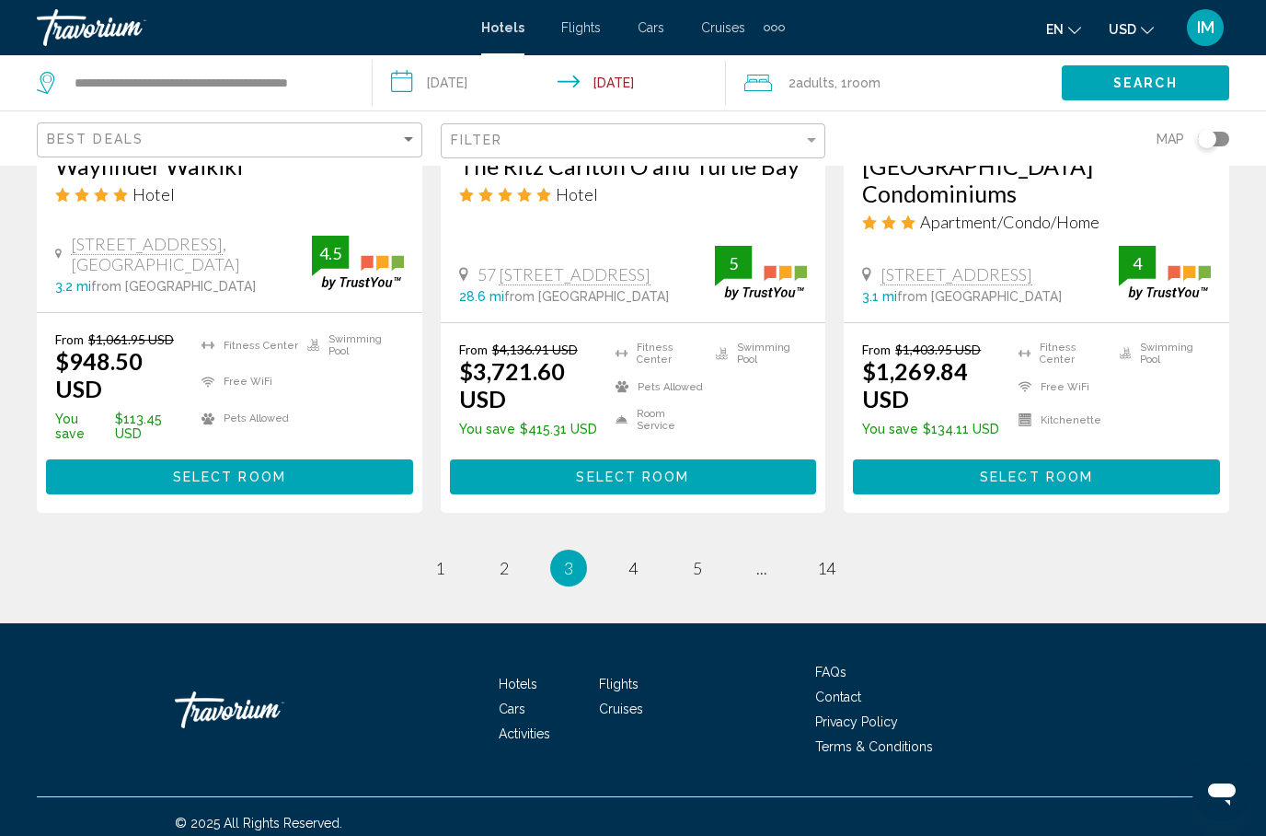
click at [646, 549] on li "page 4" at bounding box center [633, 567] width 37 height 37
click at [639, 551] on link "page 4" at bounding box center [633, 567] width 32 height 32
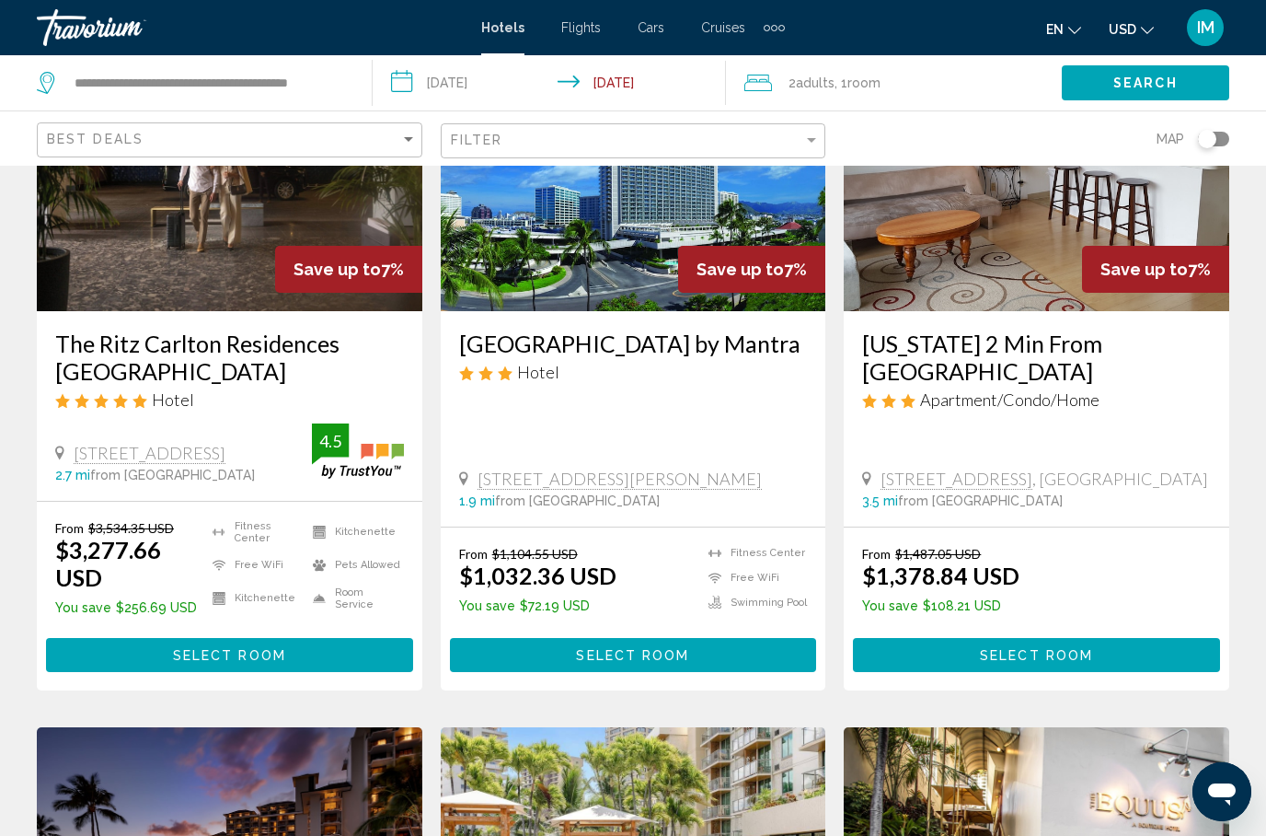
scroll to position [1634, 0]
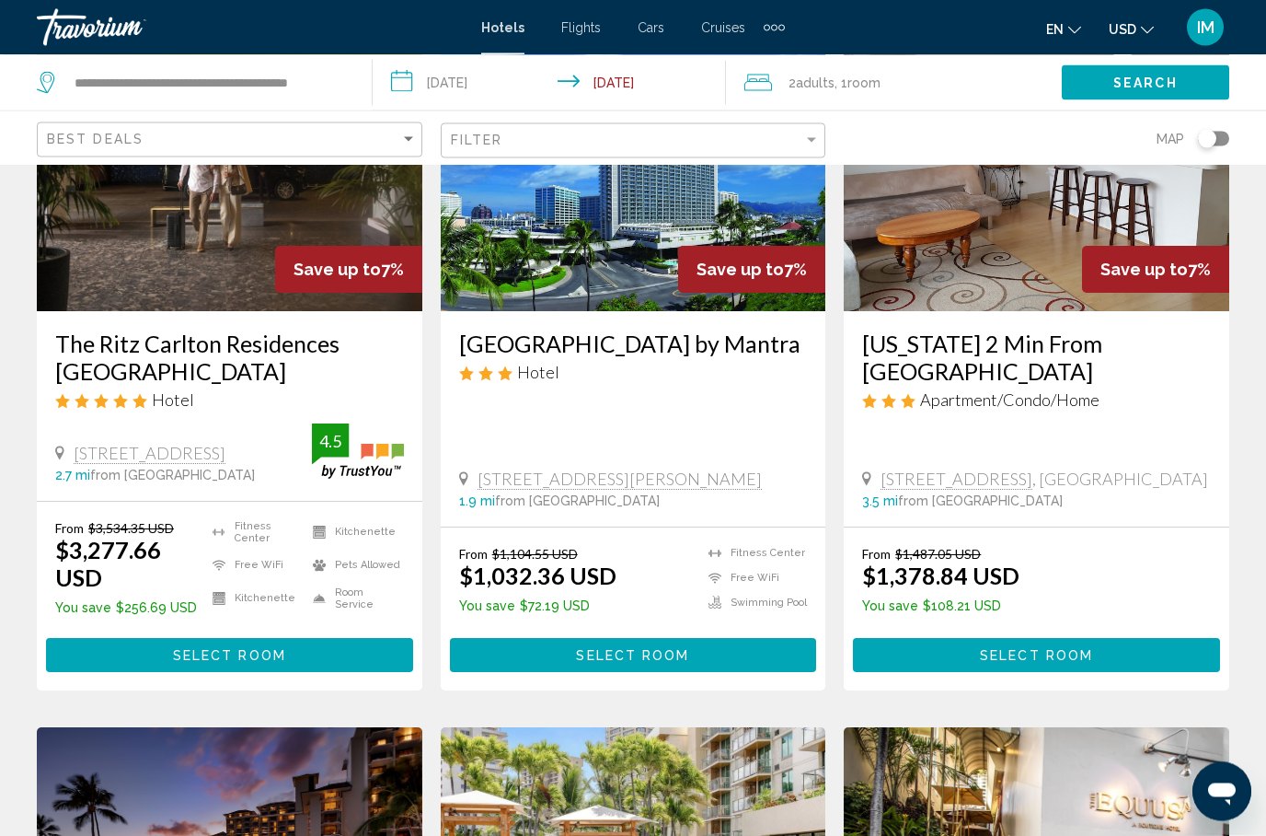
click at [407, 94] on input "**********" at bounding box center [554, 85] width 362 height 61
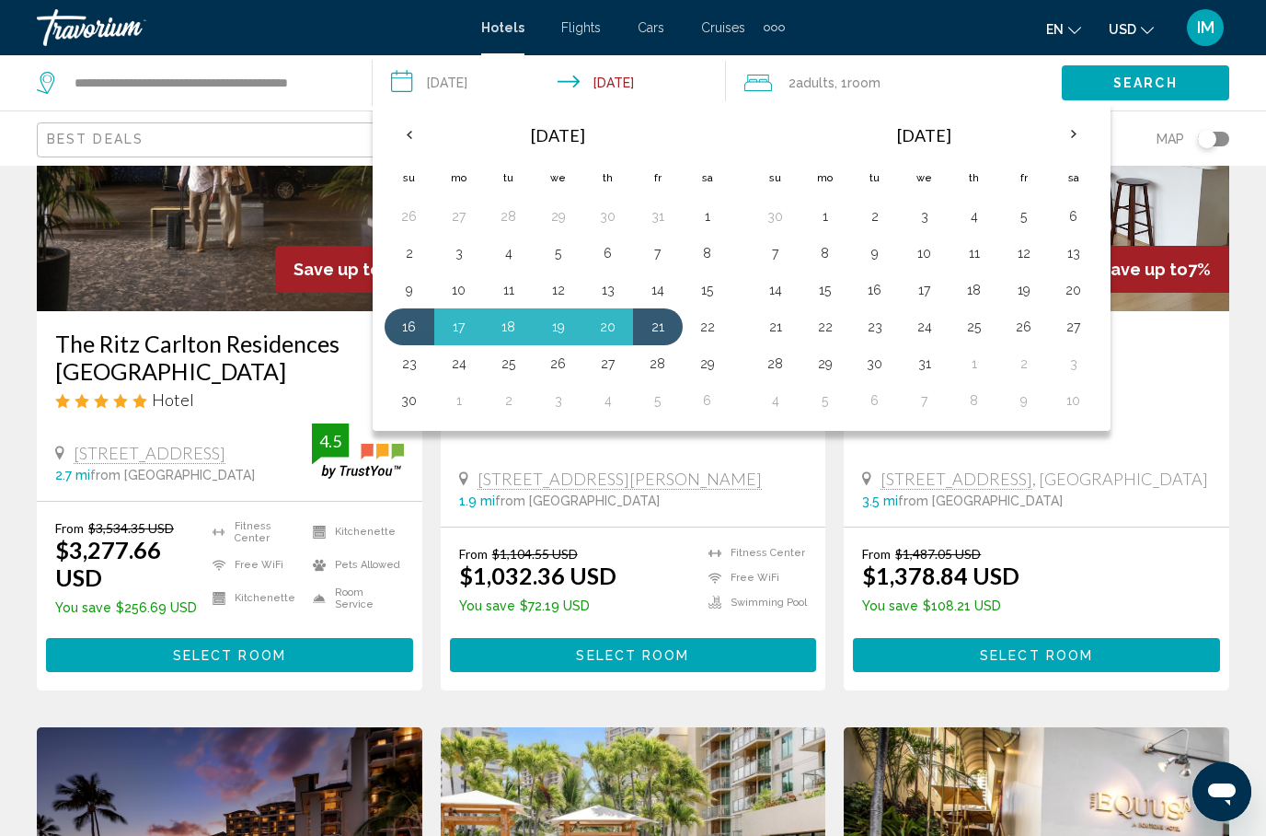
click at [609, 251] on button "6" at bounding box center [608, 253] width 29 height 26
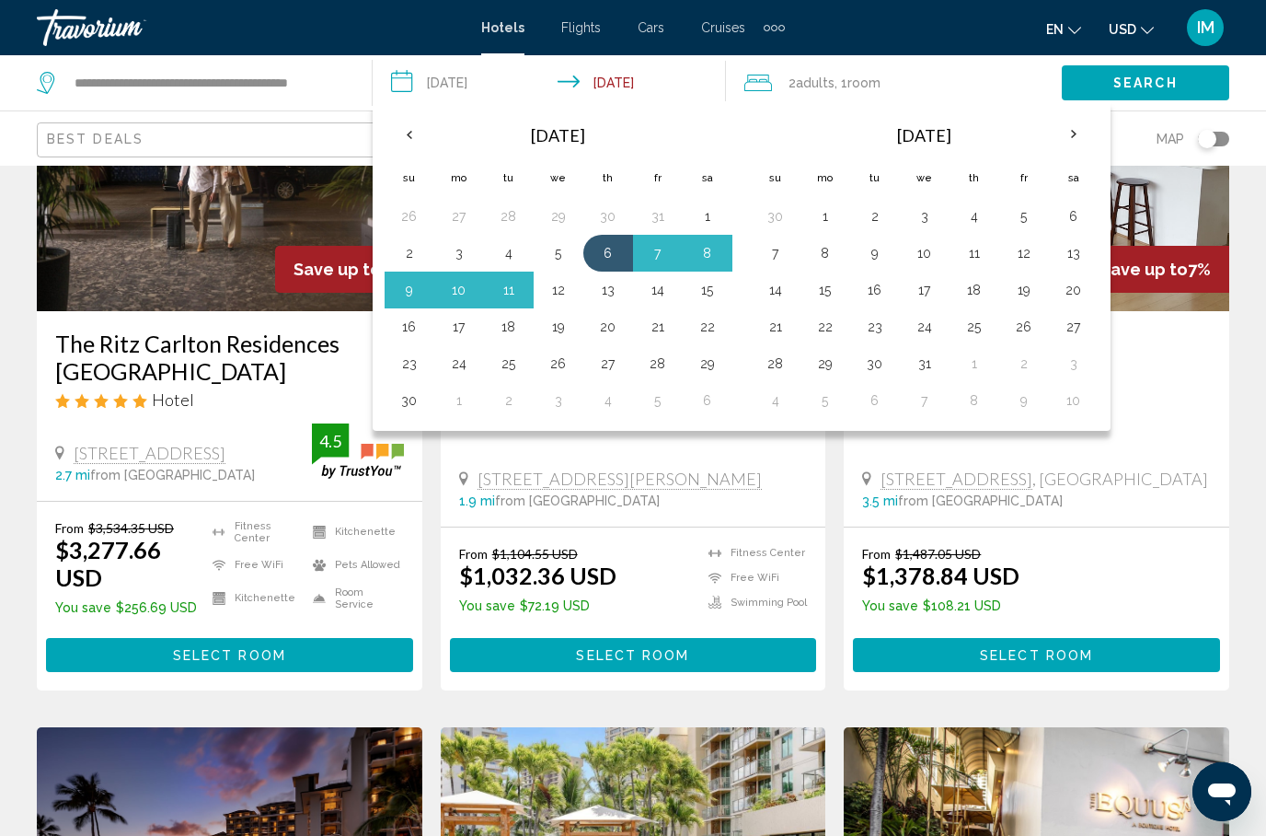
click at [560, 291] on button "12" at bounding box center [558, 290] width 29 height 26
type input "**********"
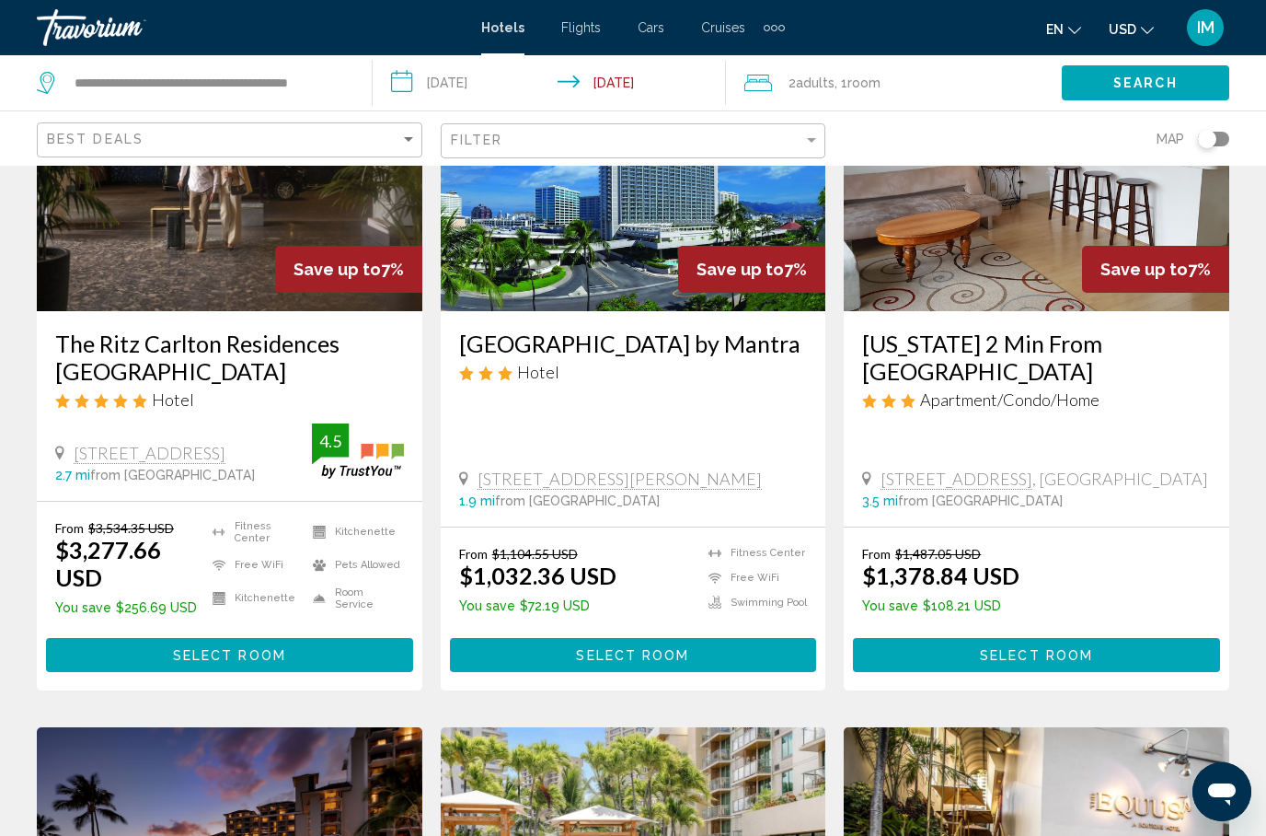
click at [1143, 75] on span "Search" at bounding box center [1145, 82] width 64 height 15
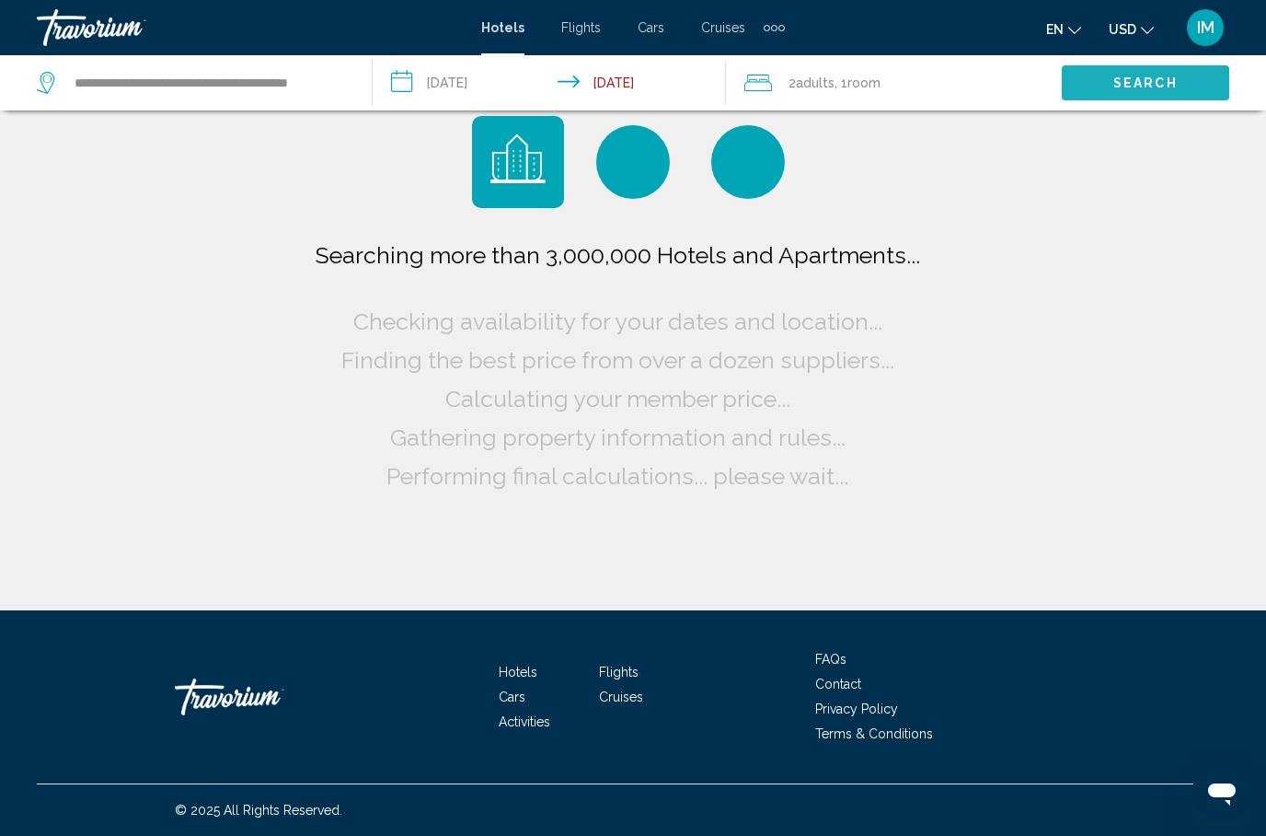
scroll to position [74, 0]
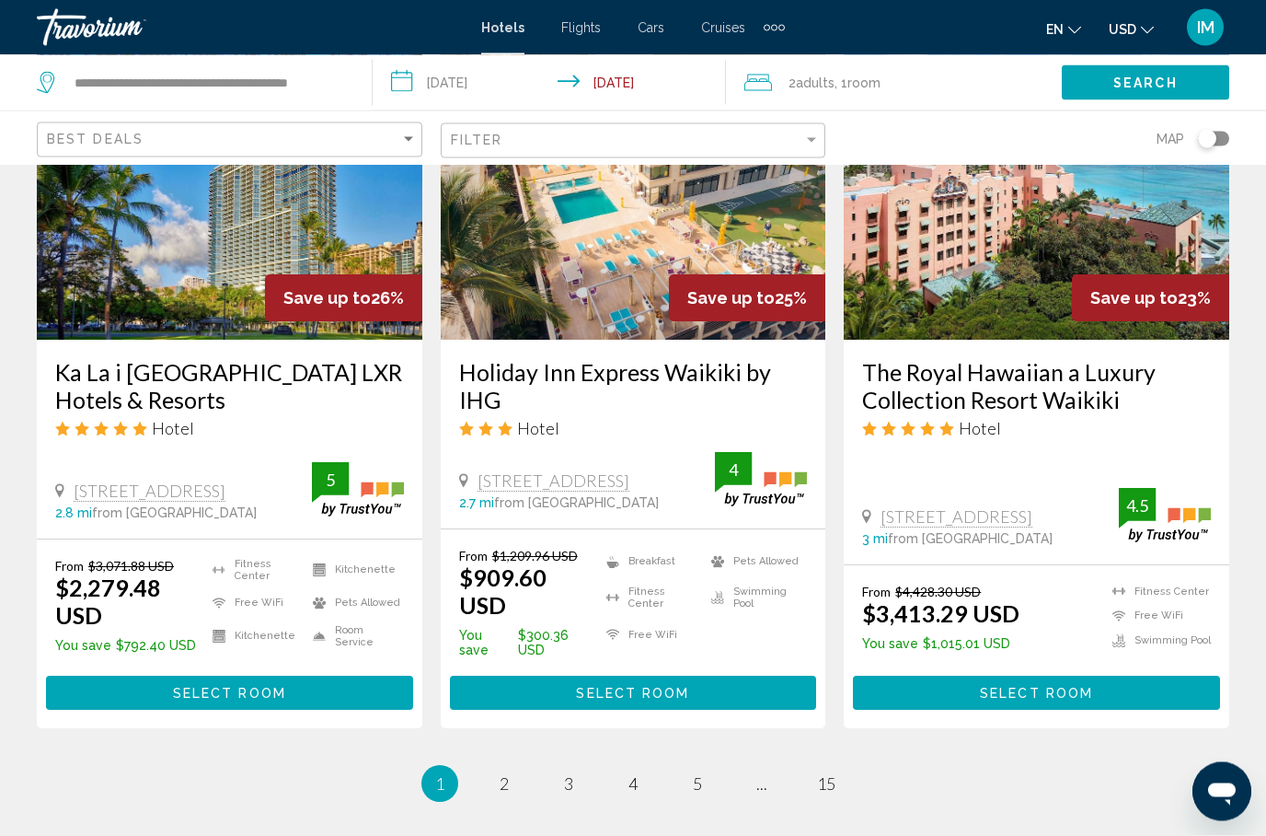
scroll to position [2349, 0]
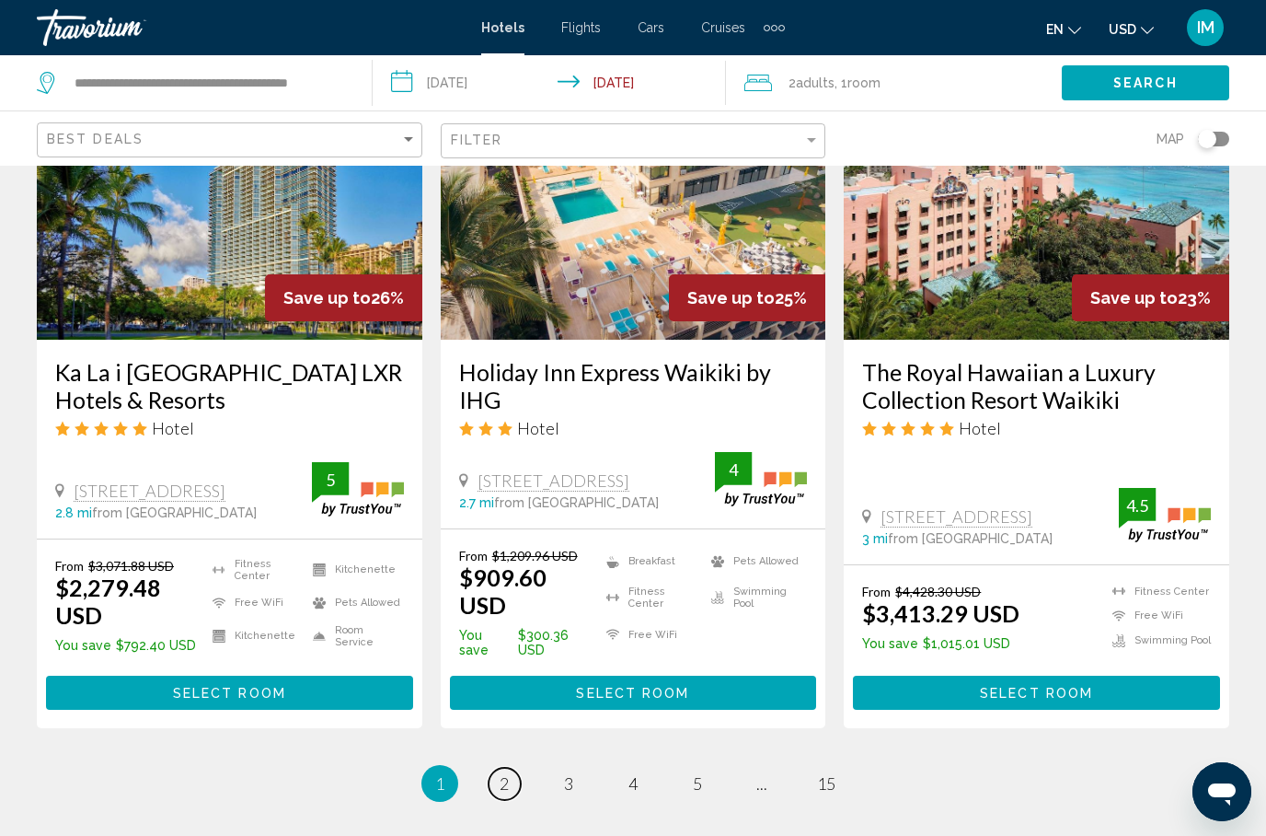
click at [505, 773] on span "2" at bounding box center [504, 783] width 9 height 20
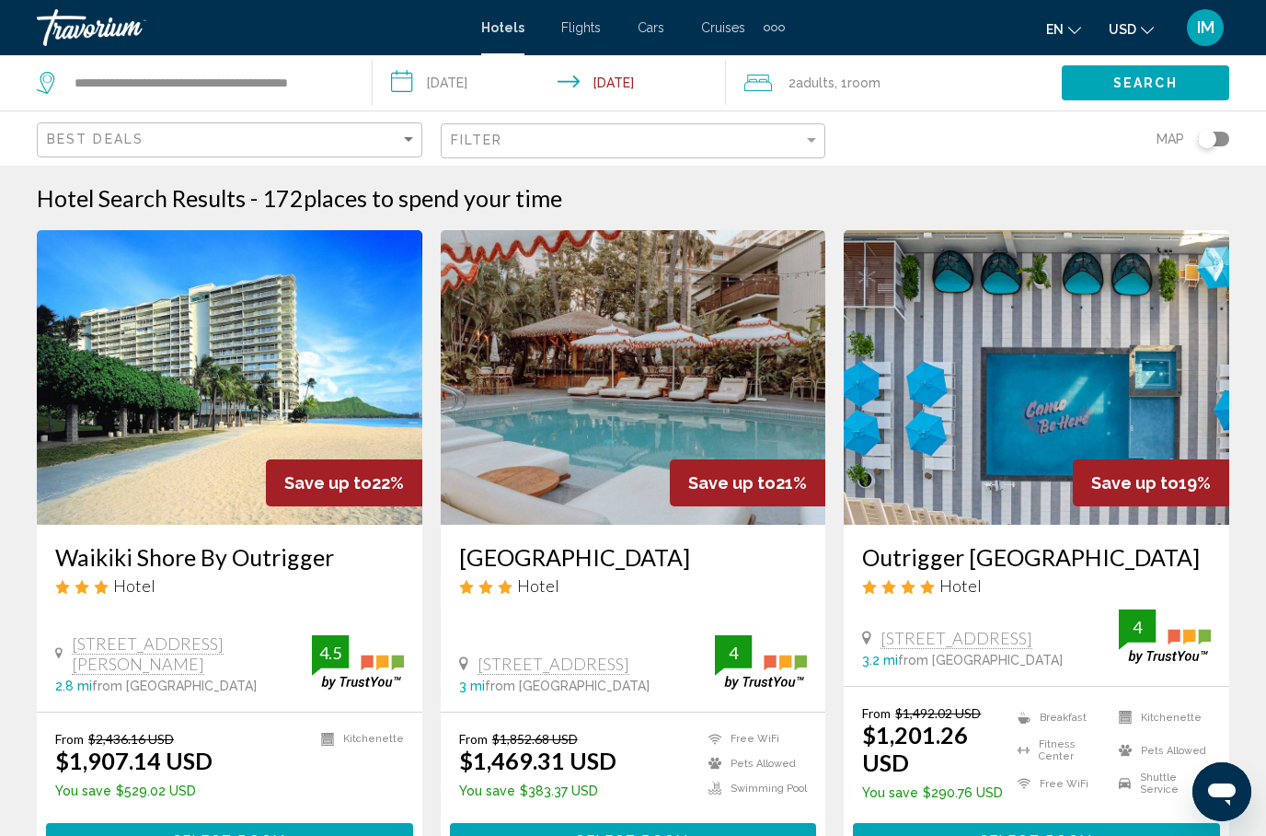
click at [1215, 138] on div "Toggle map" at bounding box center [1207, 139] width 18 height 18
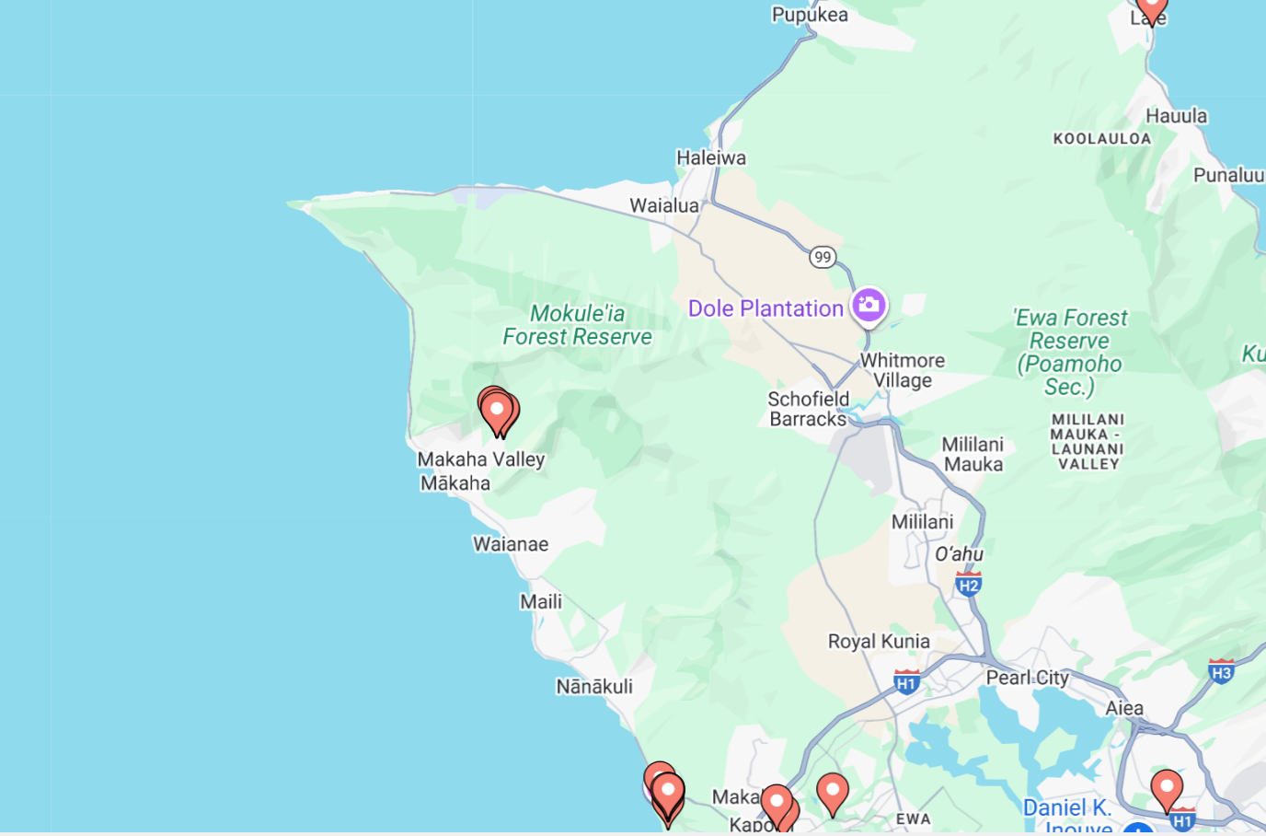
click at [96, 398] on div "To activate drag with keyboard, press Alt + Enter. Once in keyboard drag state,…" at bounding box center [633, 427] width 1266 height 670
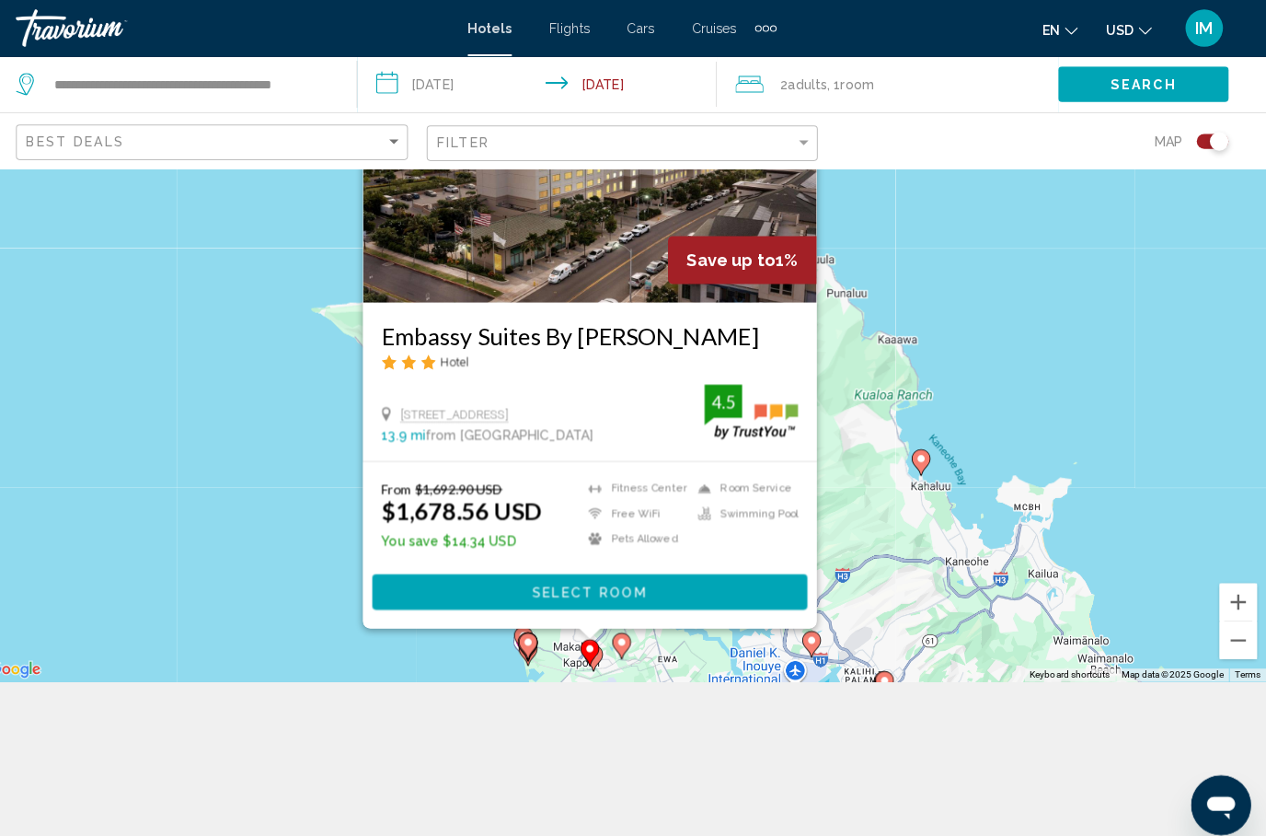
scroll to position [201, 0]
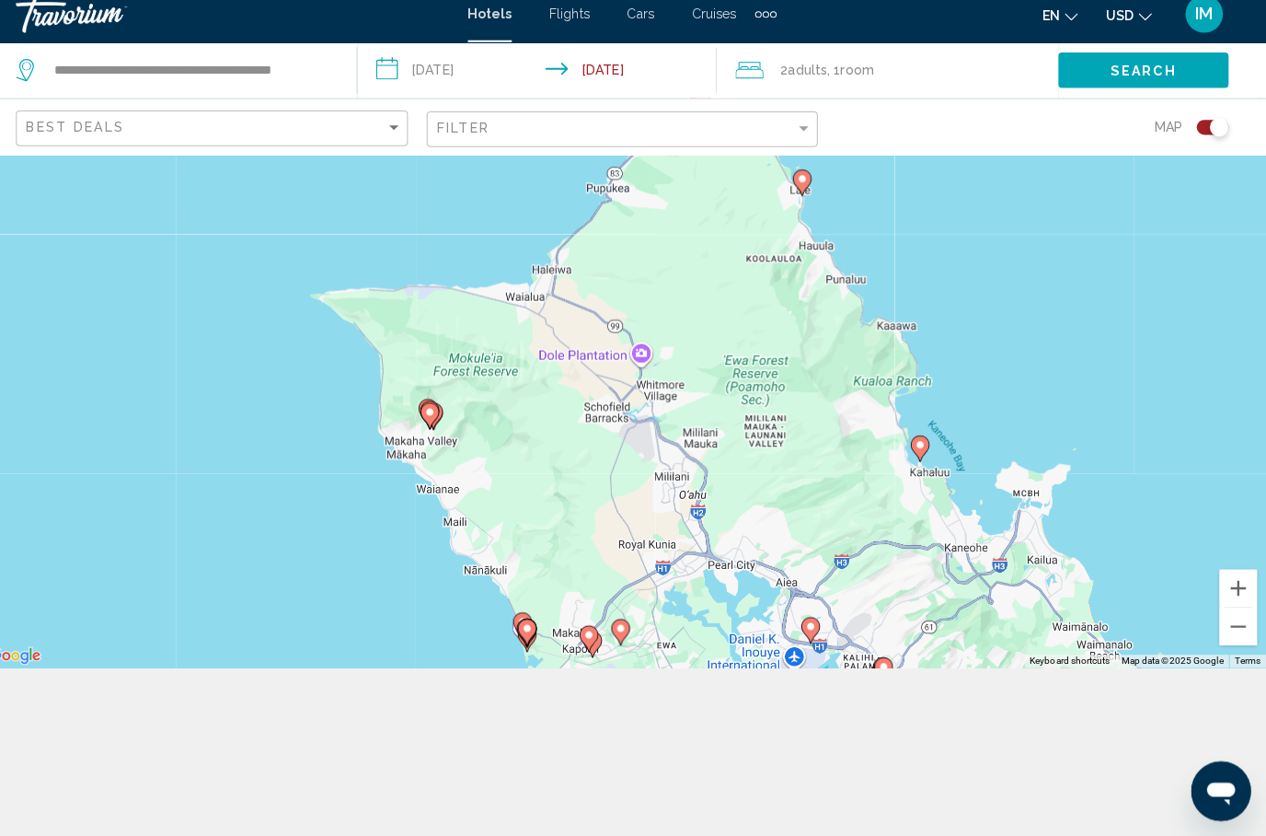
click at [1040, 288] on div "To activate drag with keyboard, press Alt + Enter. Once in keyboard drag state,…" at bounding box center [633, 335] width 1266 height 670
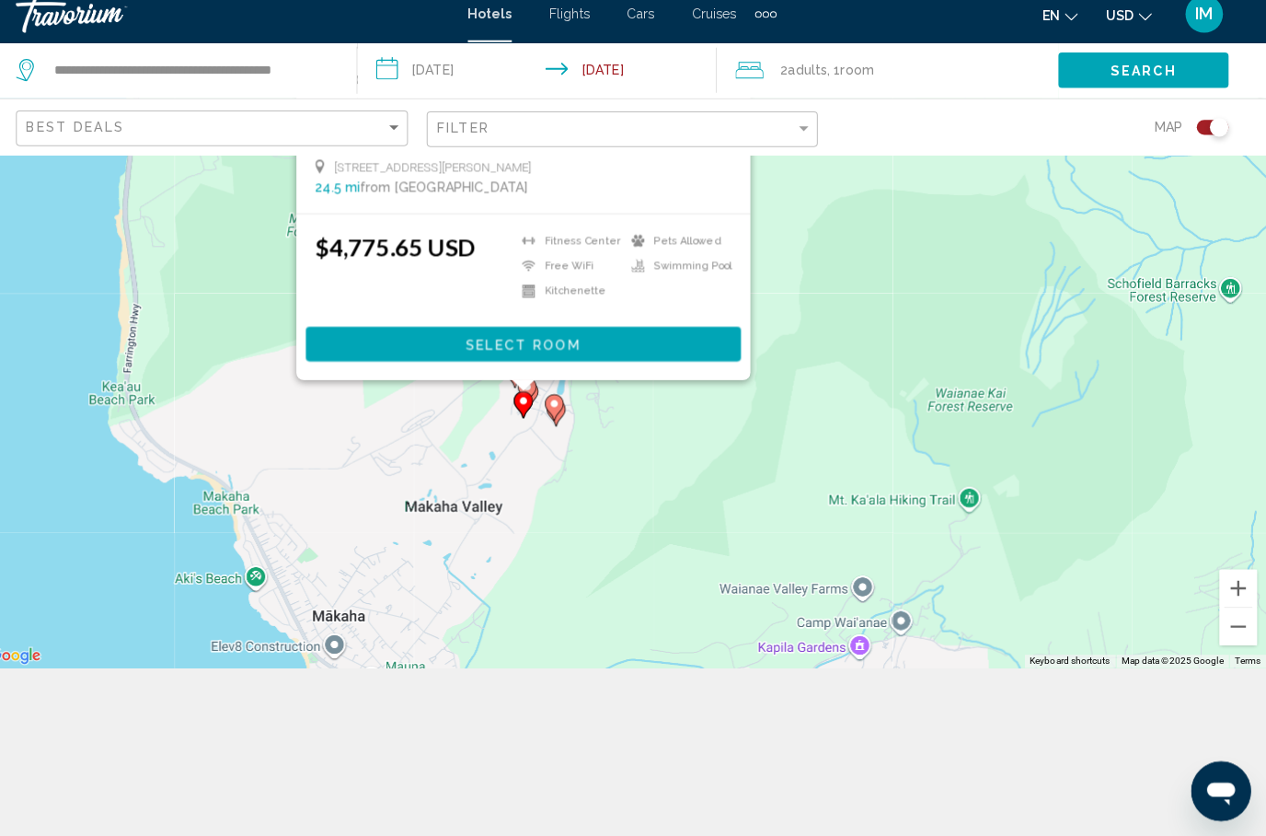
scroll to position [165, 0]
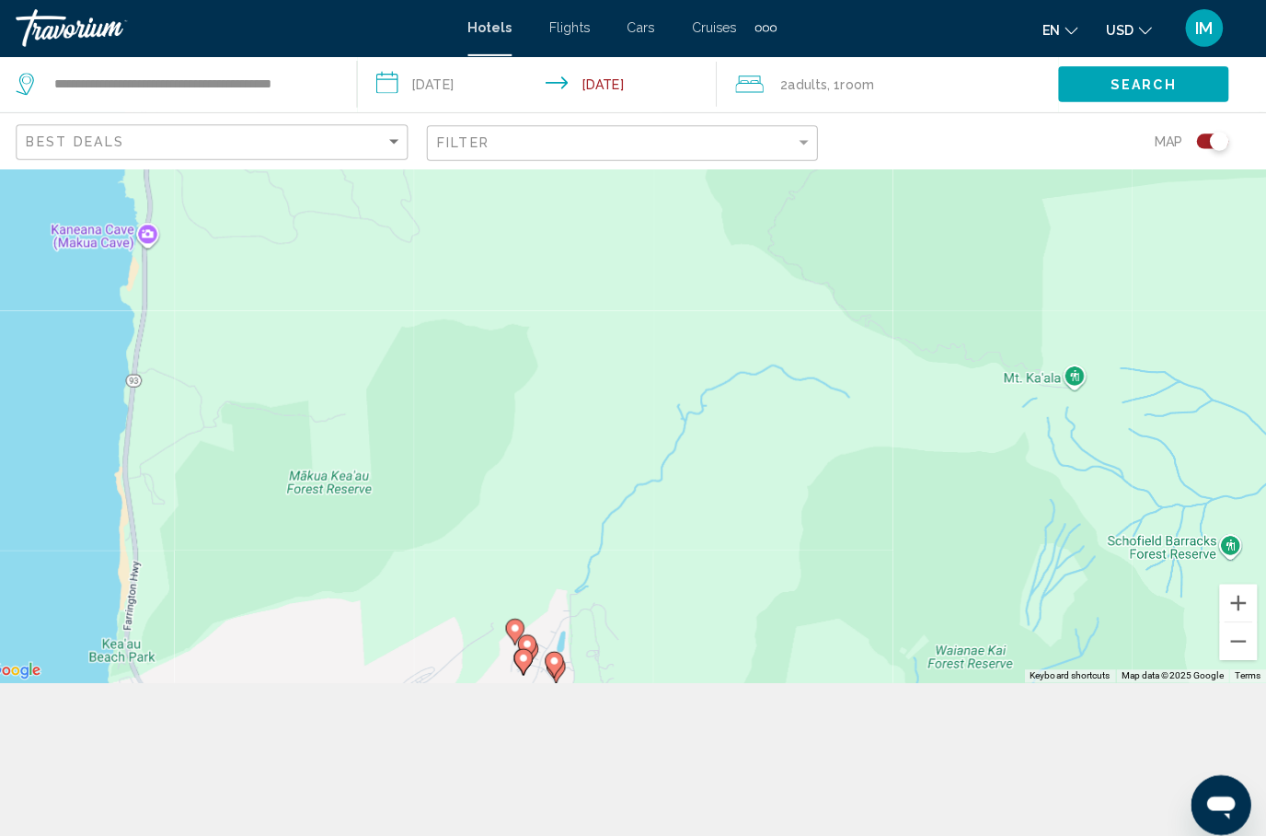
click at [347, 671] on div "To activate drag with keyboard, press Alt + Enter. Once in keyboard drag state,…" at bounding box center [633, 336] width 1266 height 670
click at [686, 671] on div "To activate drag with keyboard, press Alt + Enter. Once in keyboard drag state,…" at bounding box center [633, 336] width 1266 height 670
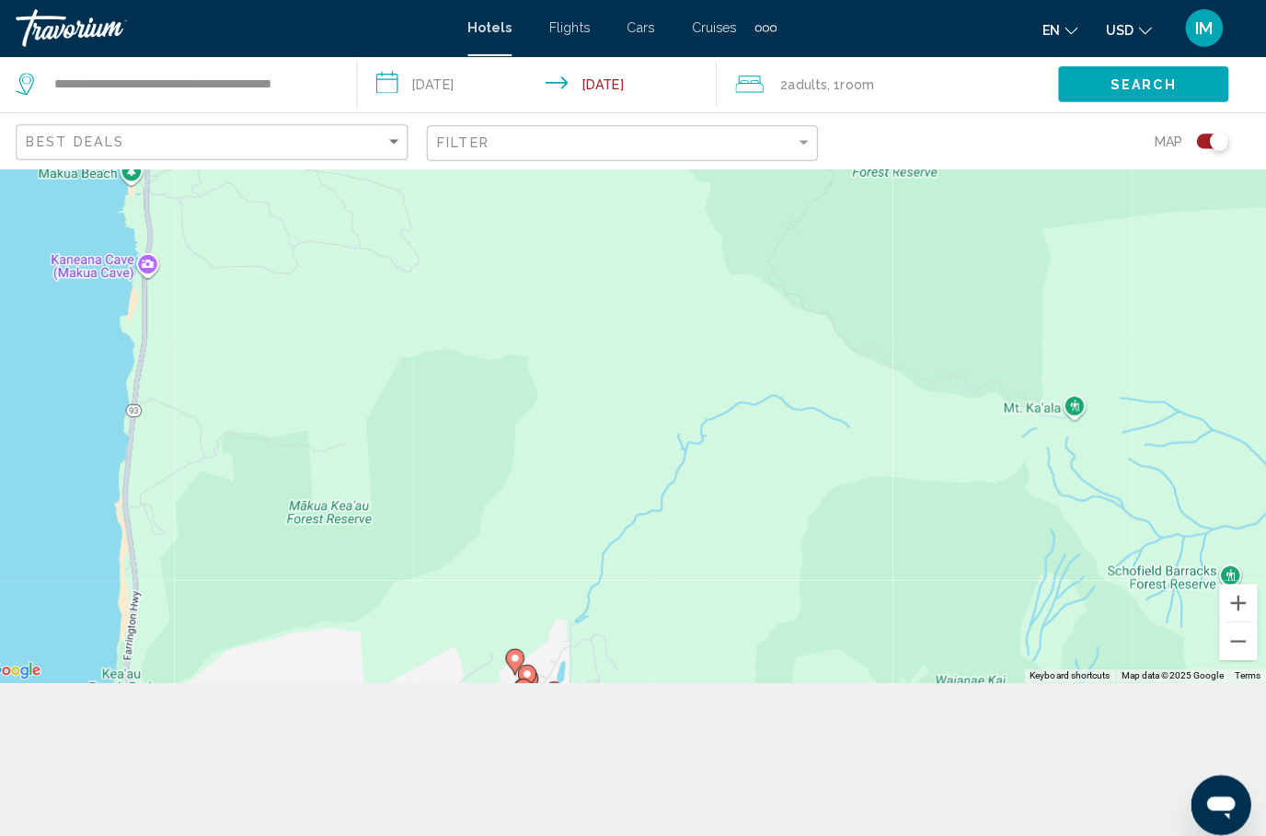
click at [390, 671] on div "To activate drag with keyboard, press Alt + Enter. Once in keyboard drag state,…" at bounding box center [633, 336] width 1266 height 670
click at [530, 680] on gmp-advanced-marker "Main content" at bounding box center [539, 666] width 18 height 28
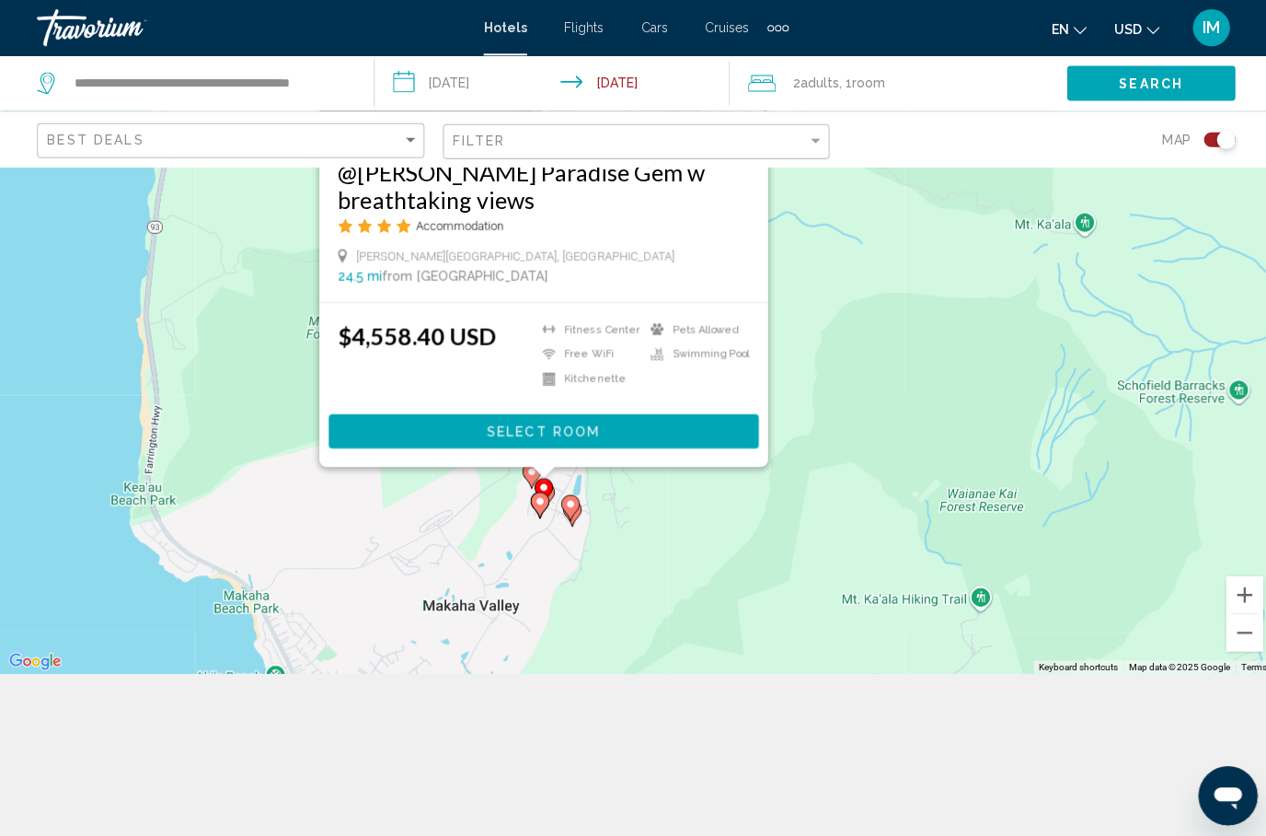
scroll to position [170, 0]
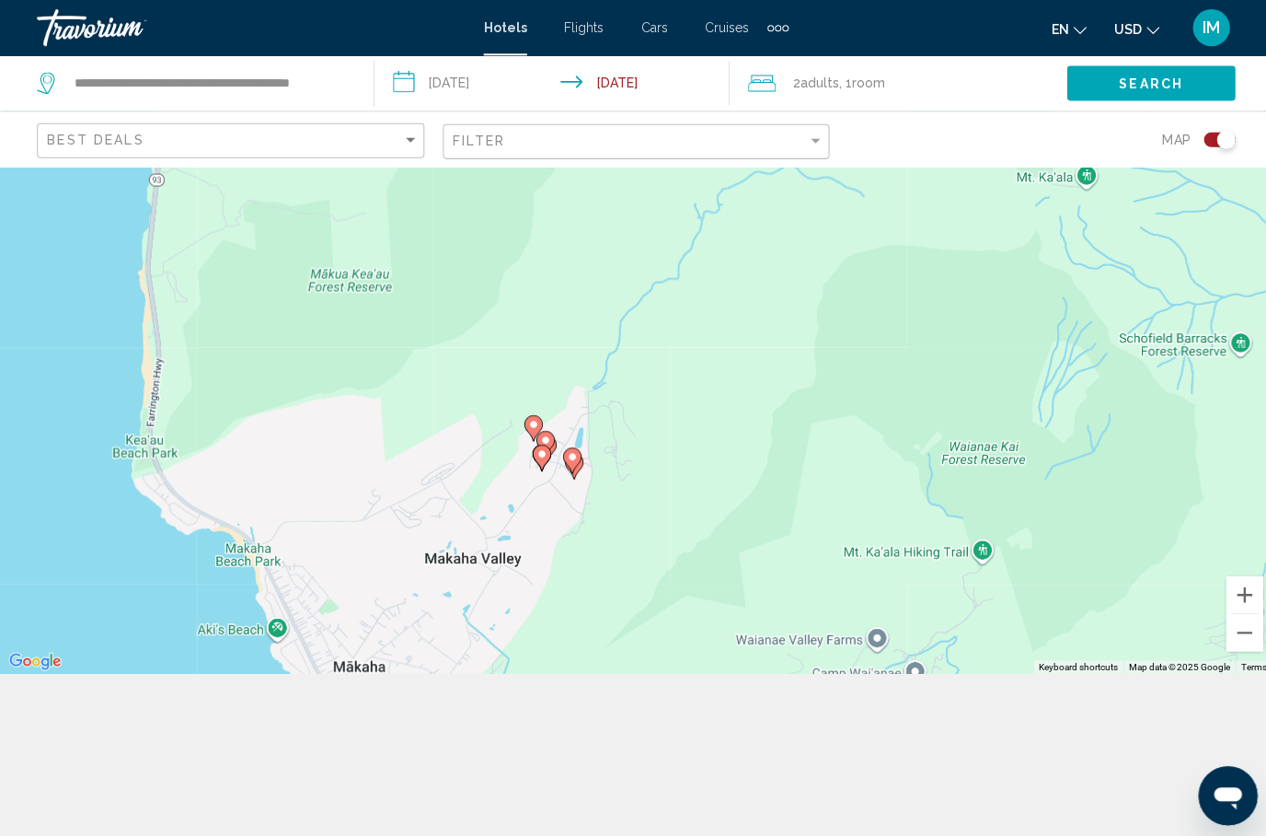
click at [671, 611] on div "To activate drag with keyboard, press Alt + Enter. Once in keyboard drag state,…" at bounding box center [633, 335] width 1266 height 670
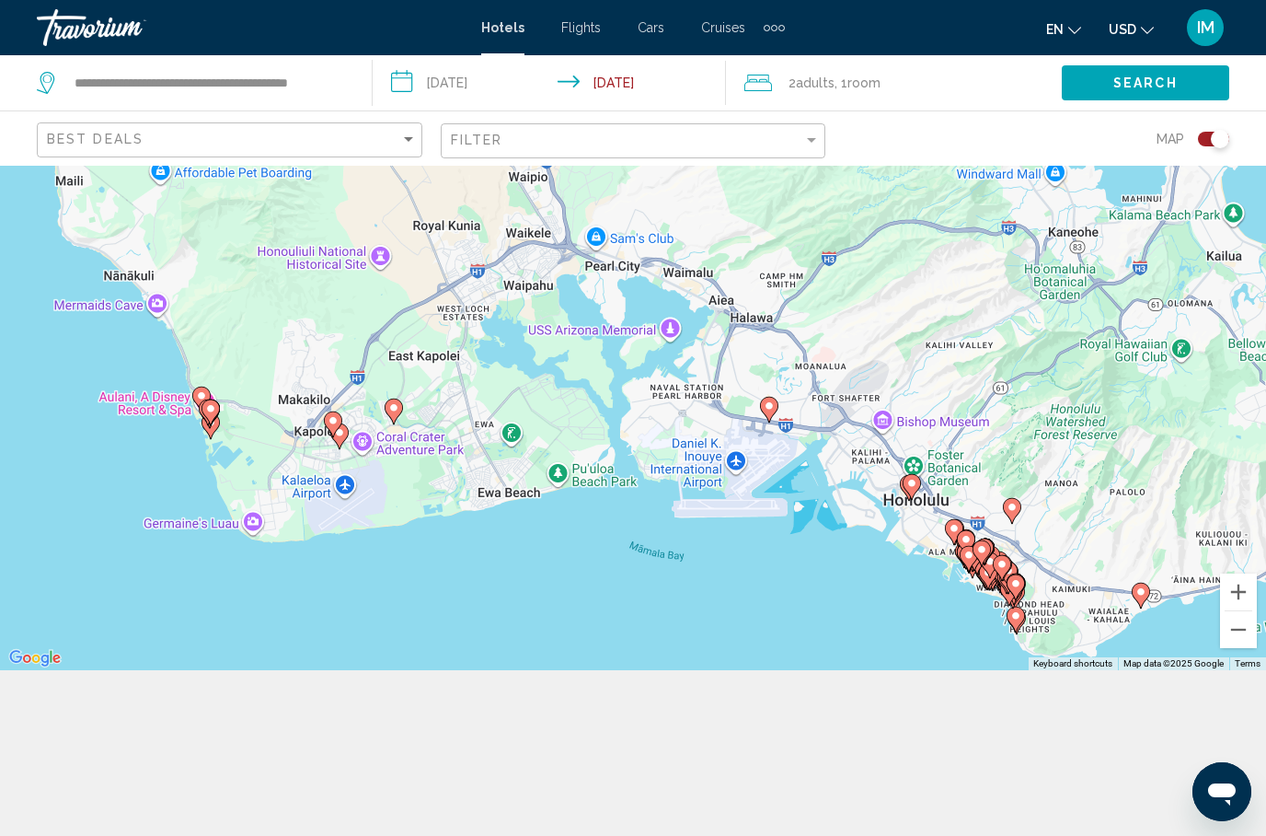
scroll to position [166, 0]
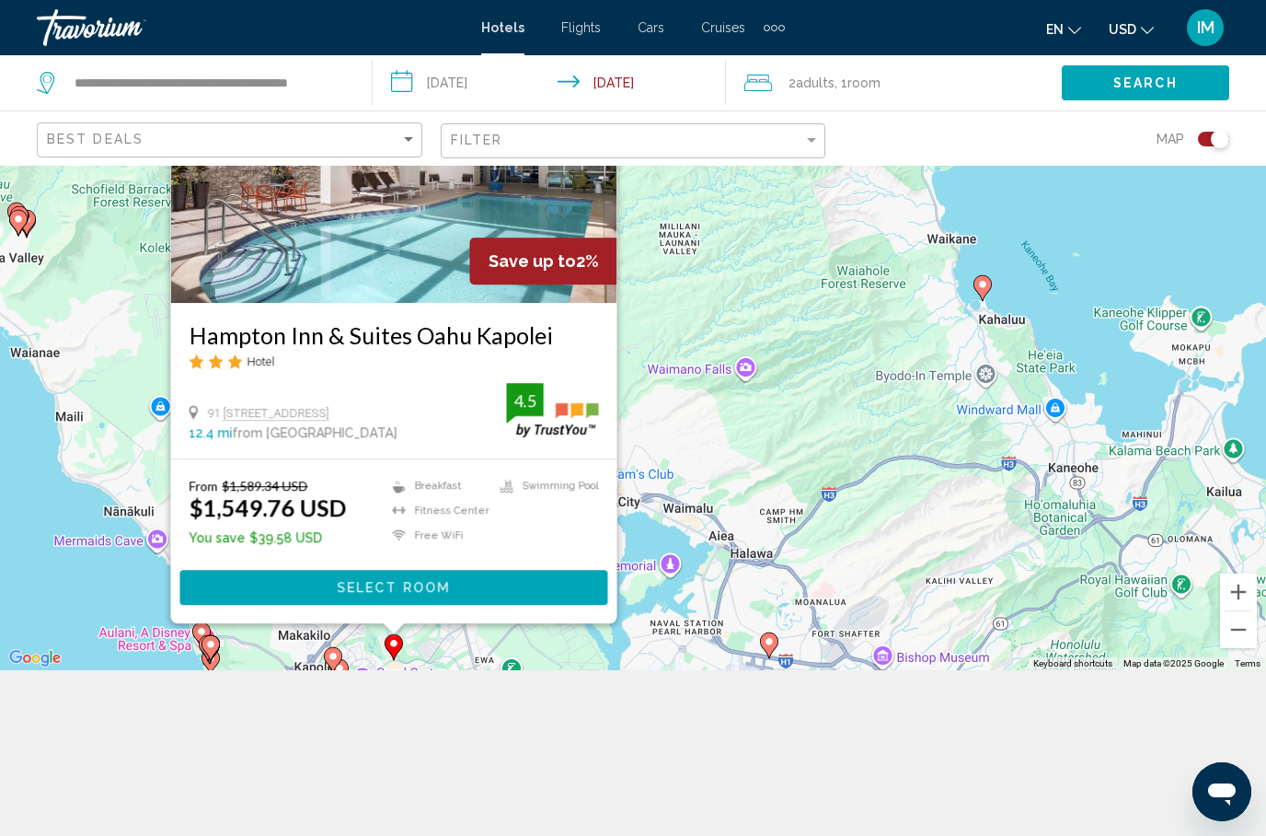
click at [817, 455] on div "To activate drag with keyboard, press Alt + Enter. Once in keyboard drag state,…" at bounding box center [633, 335] width 1266 height 670
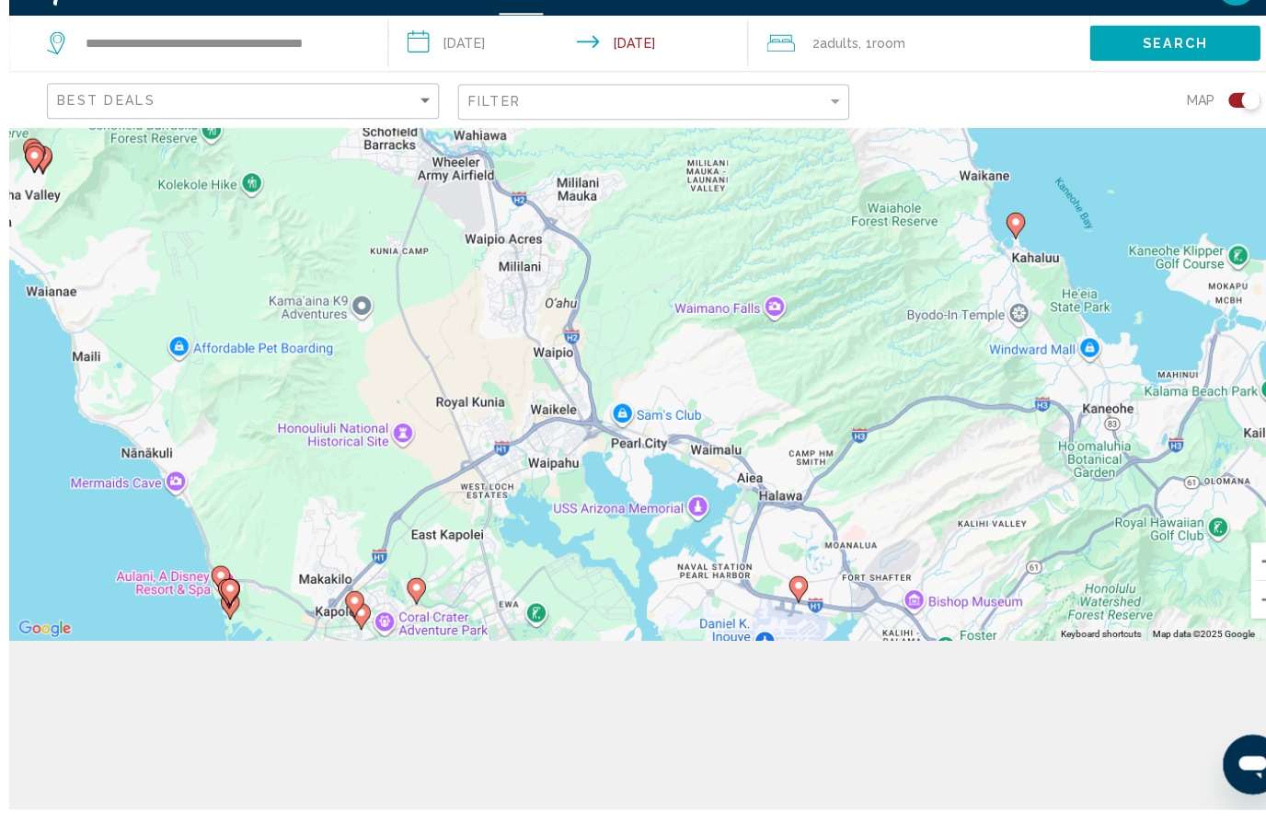
scroll to position [239, 0]
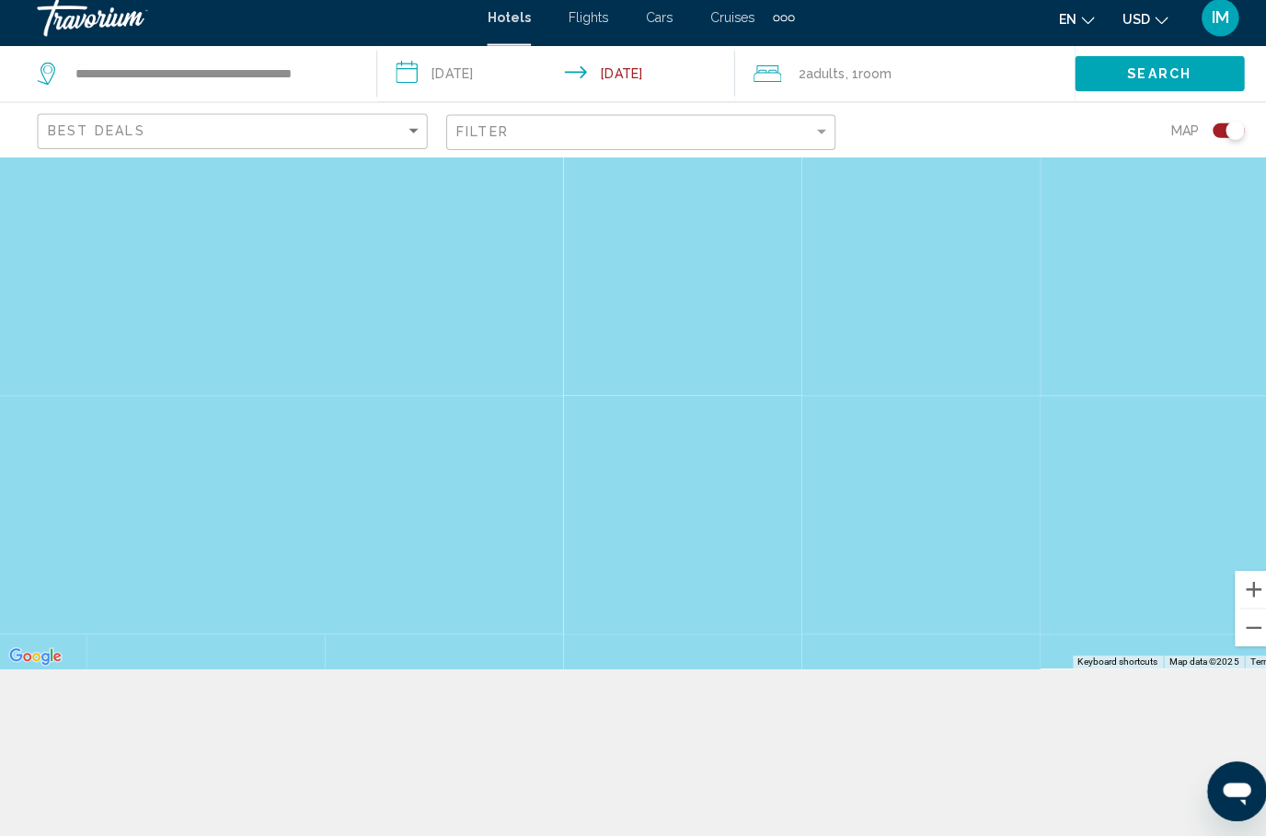
click at [1223, 136] on div "Toggle map" at bounding box center [1220, 139] width 18 height 18
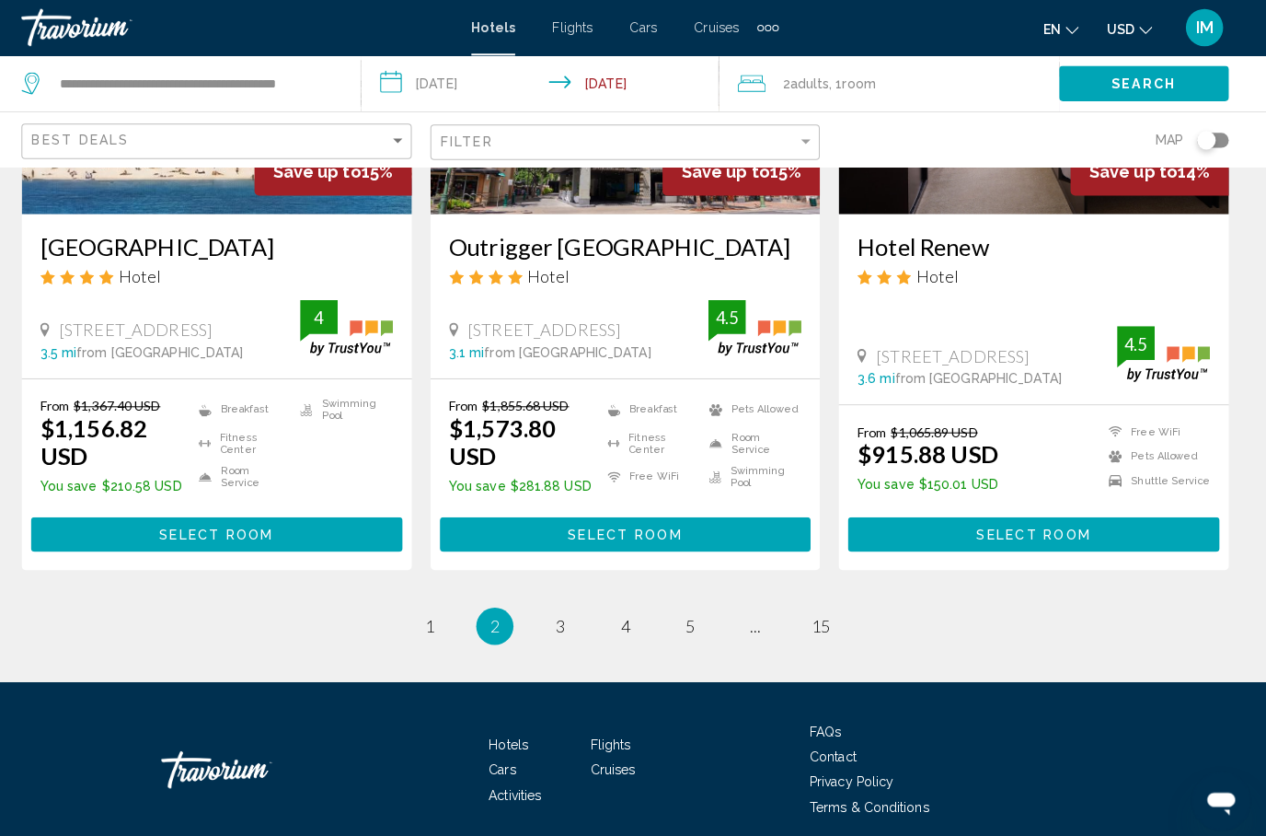
scroll to position [2416, 0]
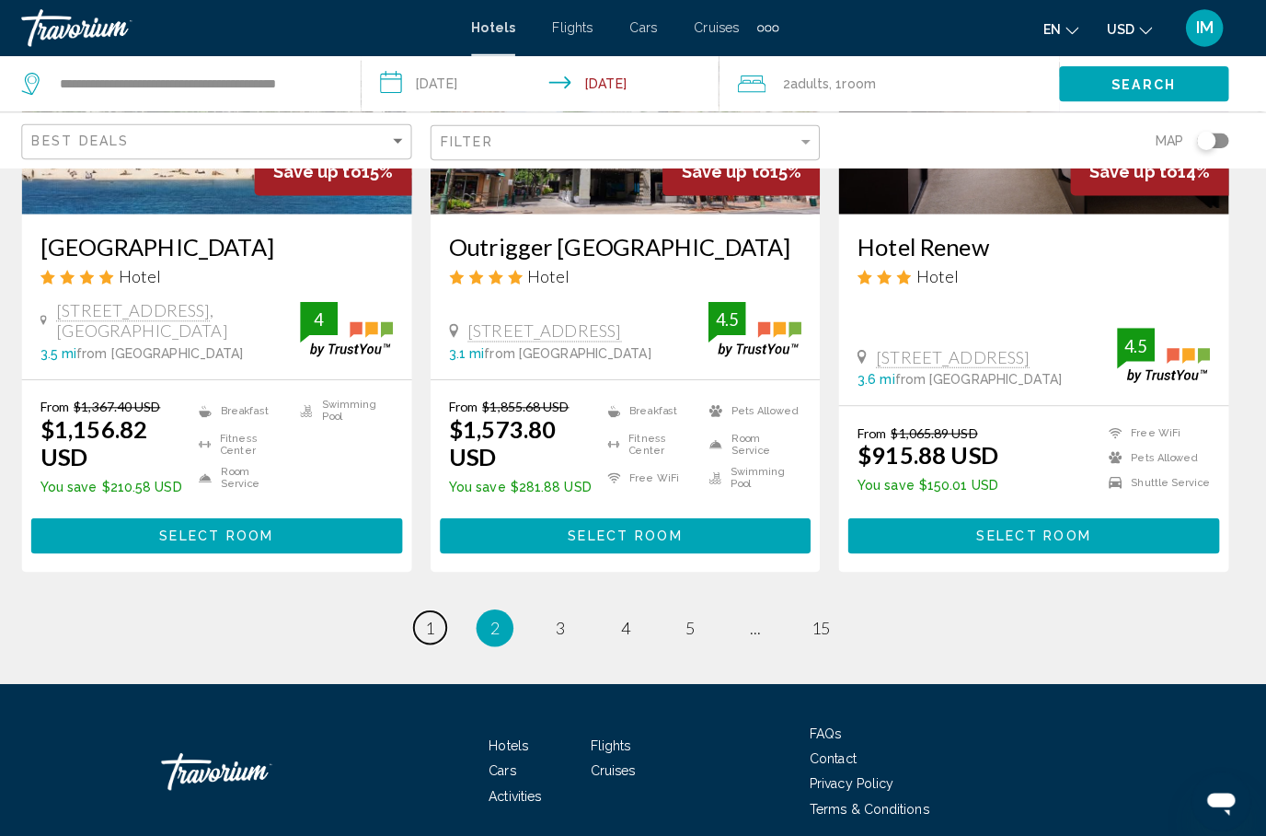
click at [437, 615] on link "page 1" at bounding box center [440, 620] width 32 height 32
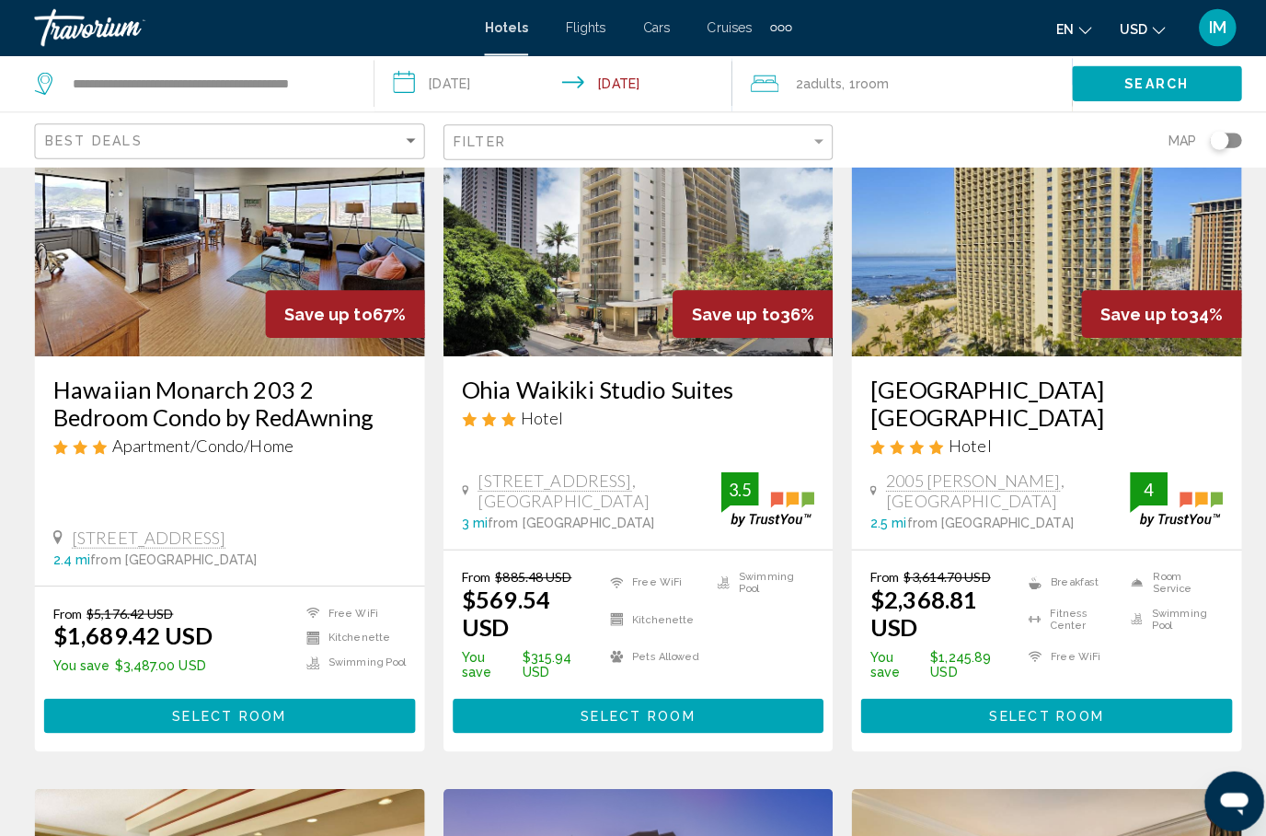
scroll to position [173, 0]
click at [299, 689] on button "Select Room" at bounding box center [229, 706] width 367 height 34
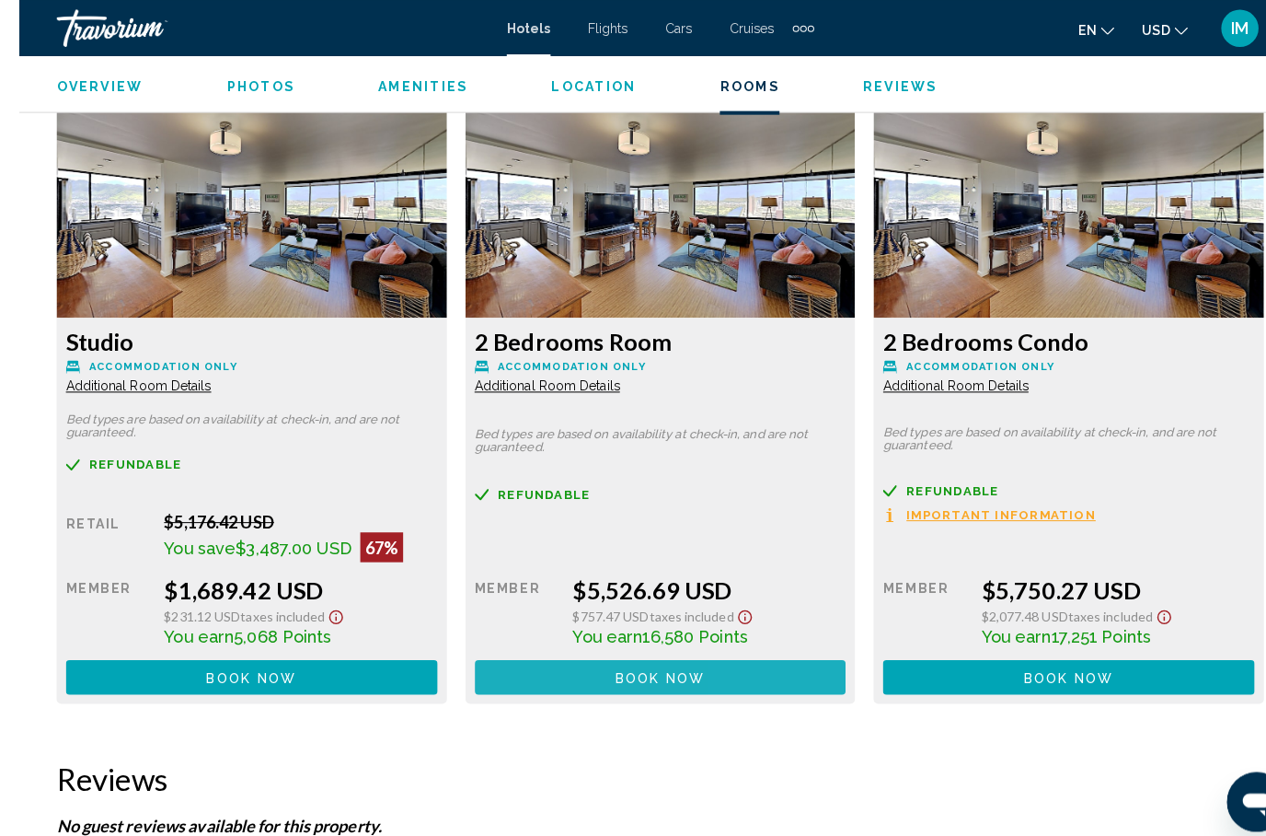
scroll to position [2799, 0]
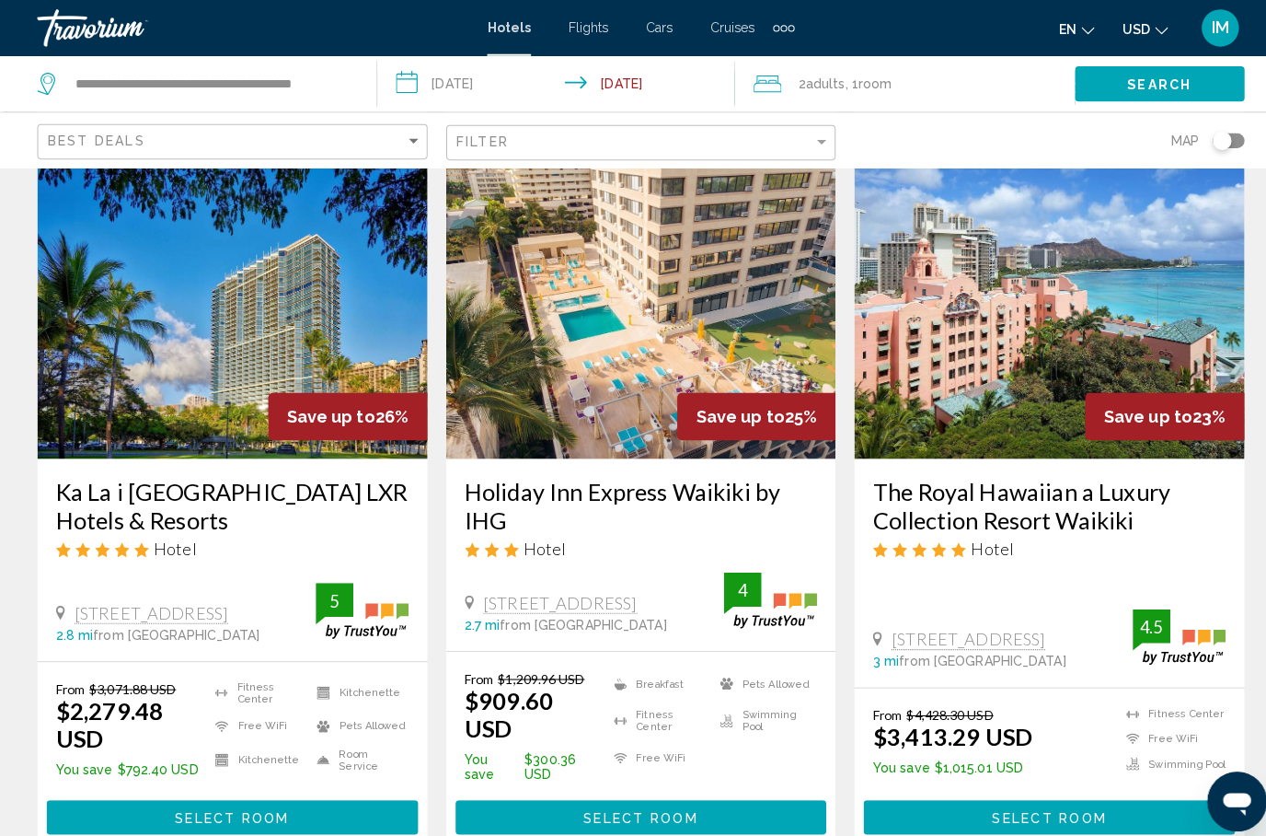
scroll to position [2243, 0]
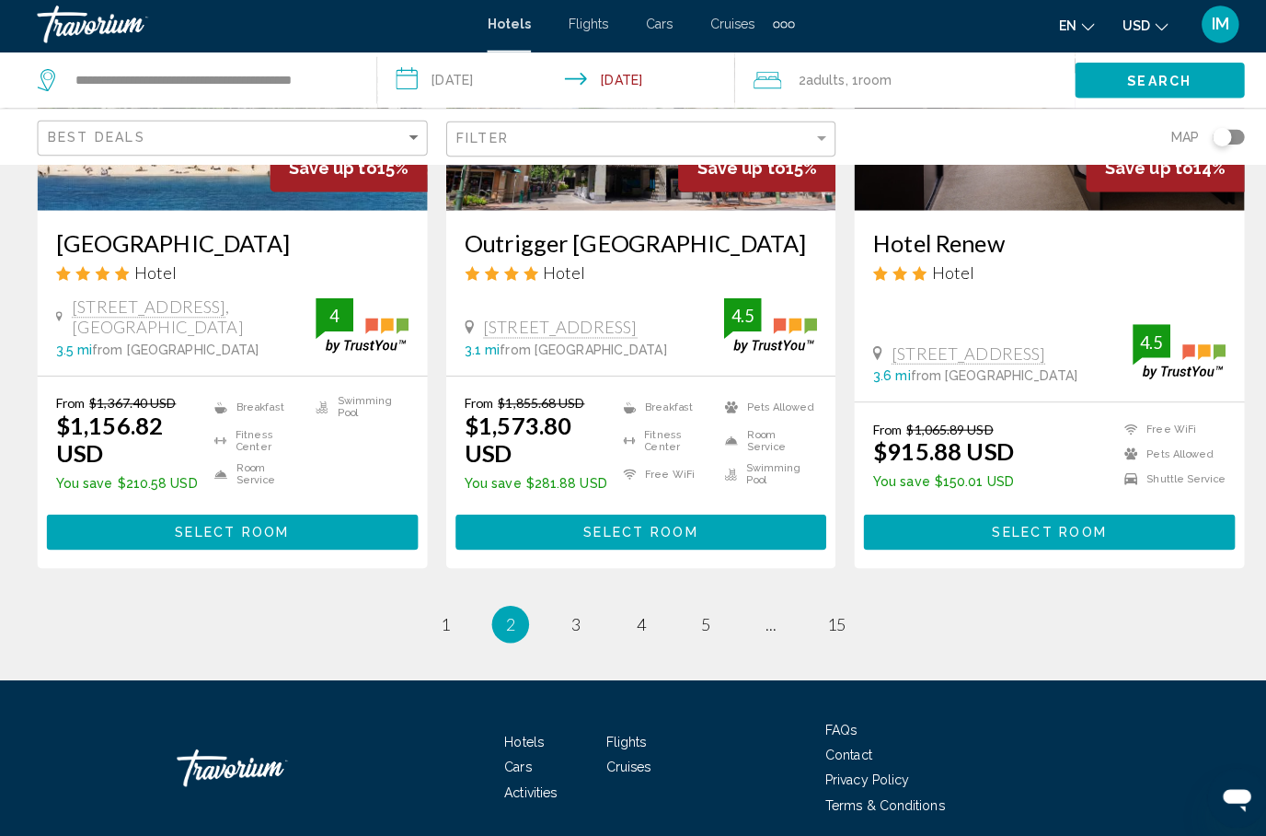
scroll to position [2416, 0]
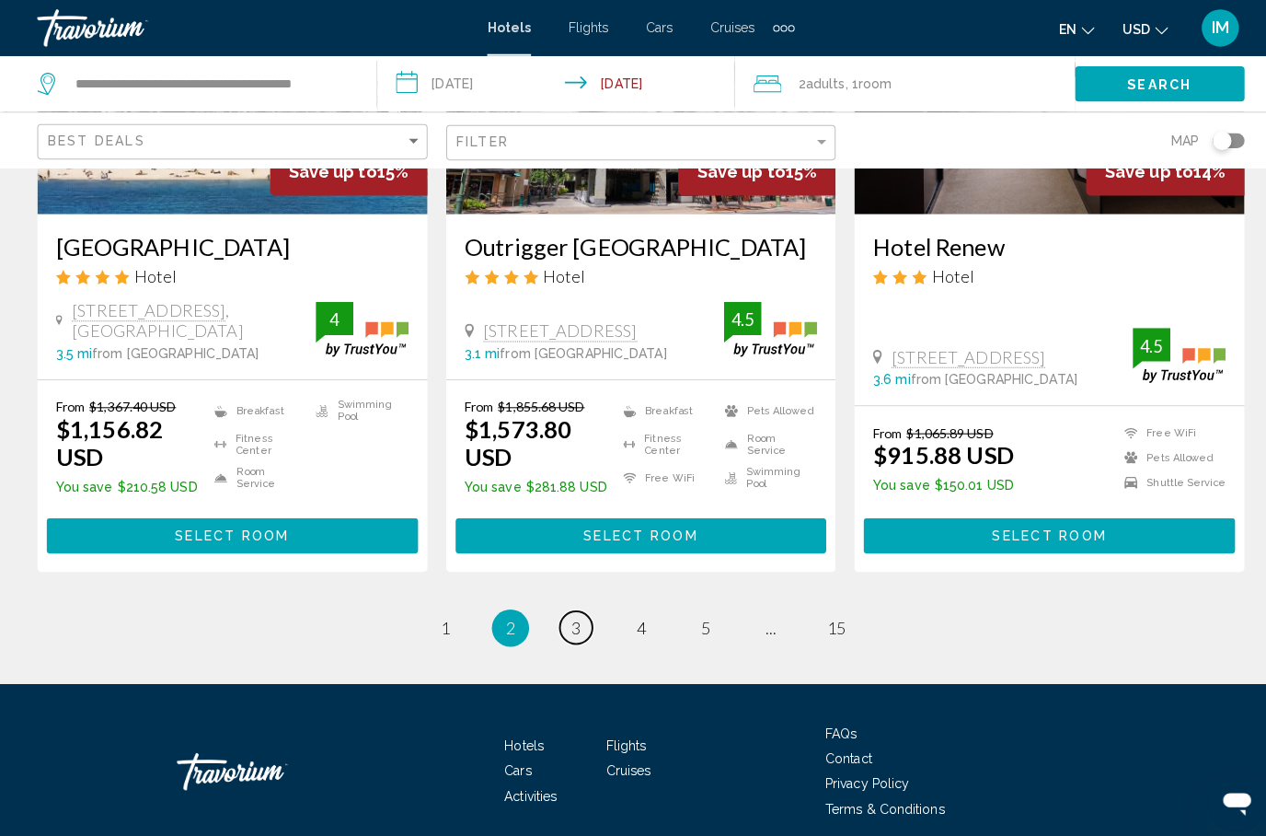
click at [567, 617] on span "3" at bounding box center [568, 620] width 9 height 20
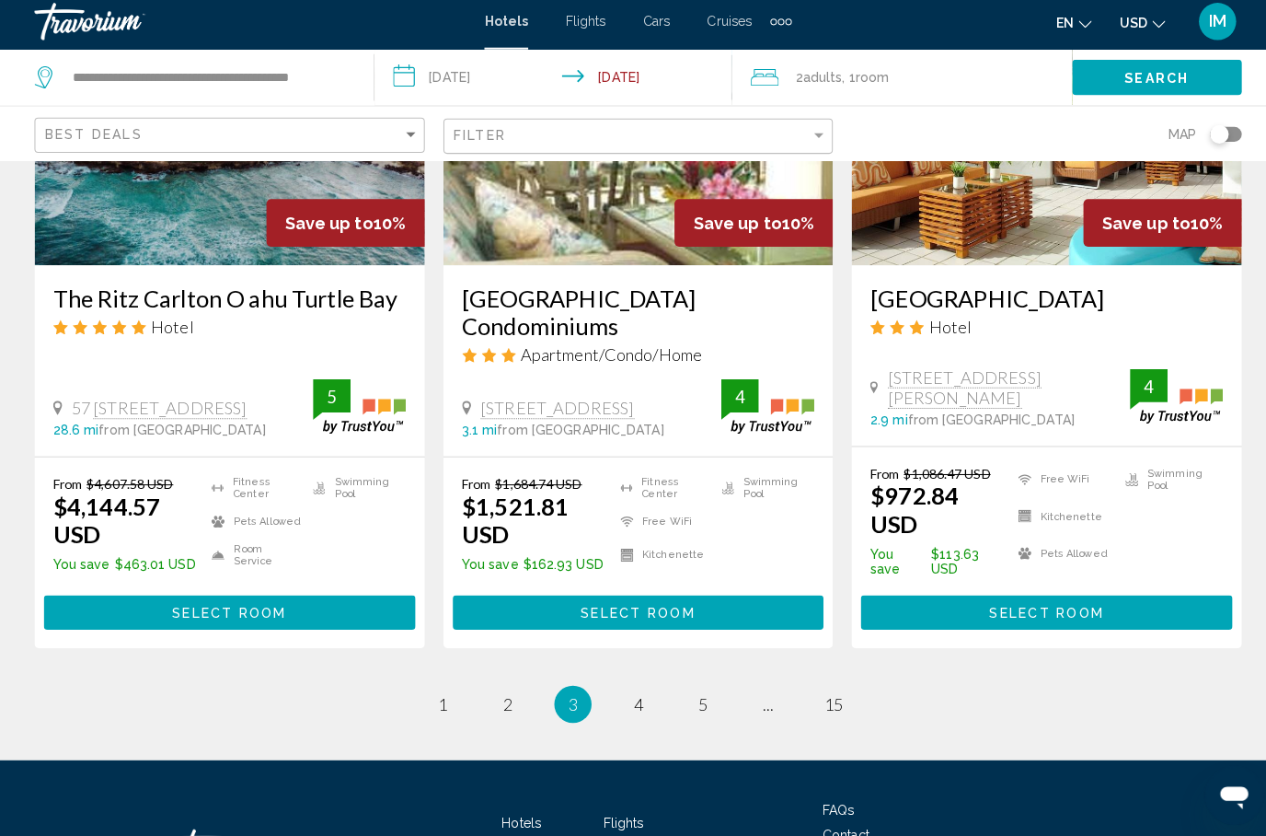
scroll to position [2454, 0]
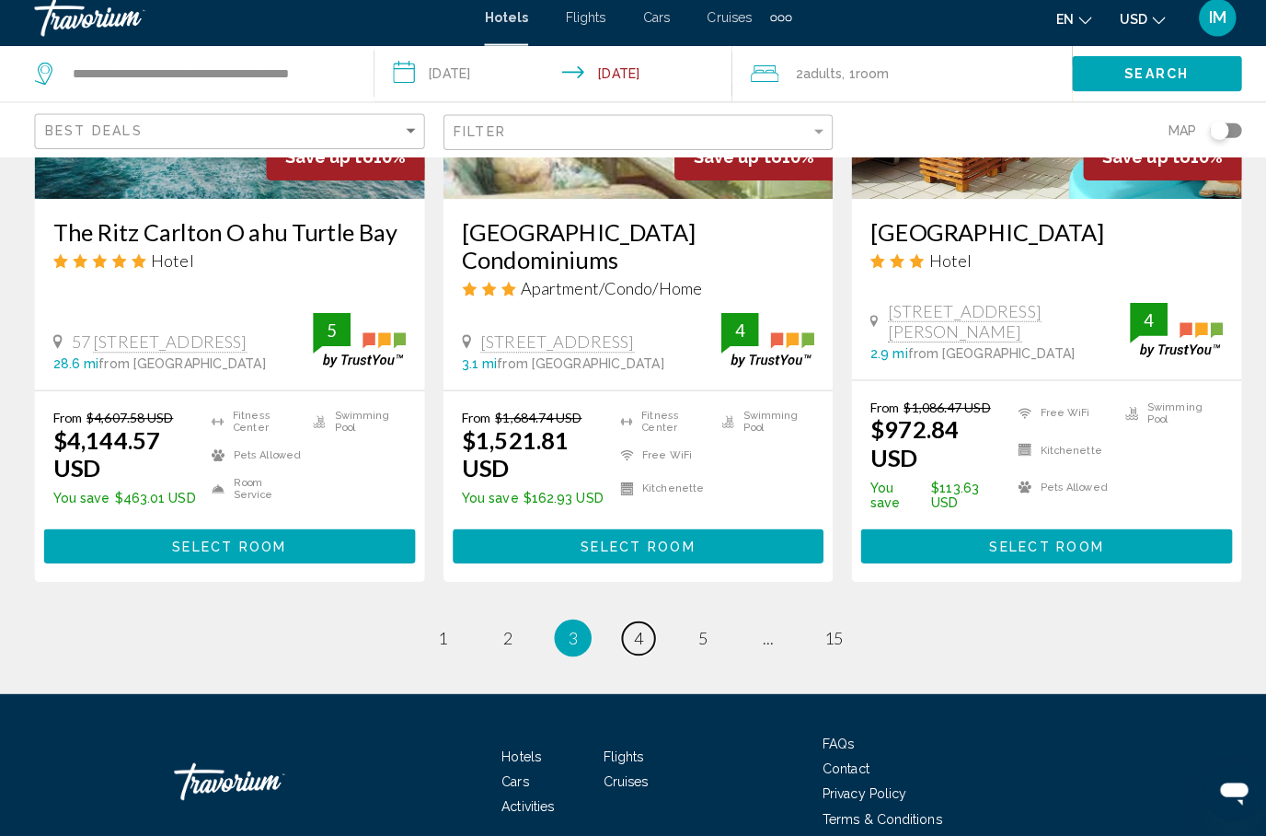
click at [629, 629] on span "4" at bounding box center [633, 639] width 9 height 20
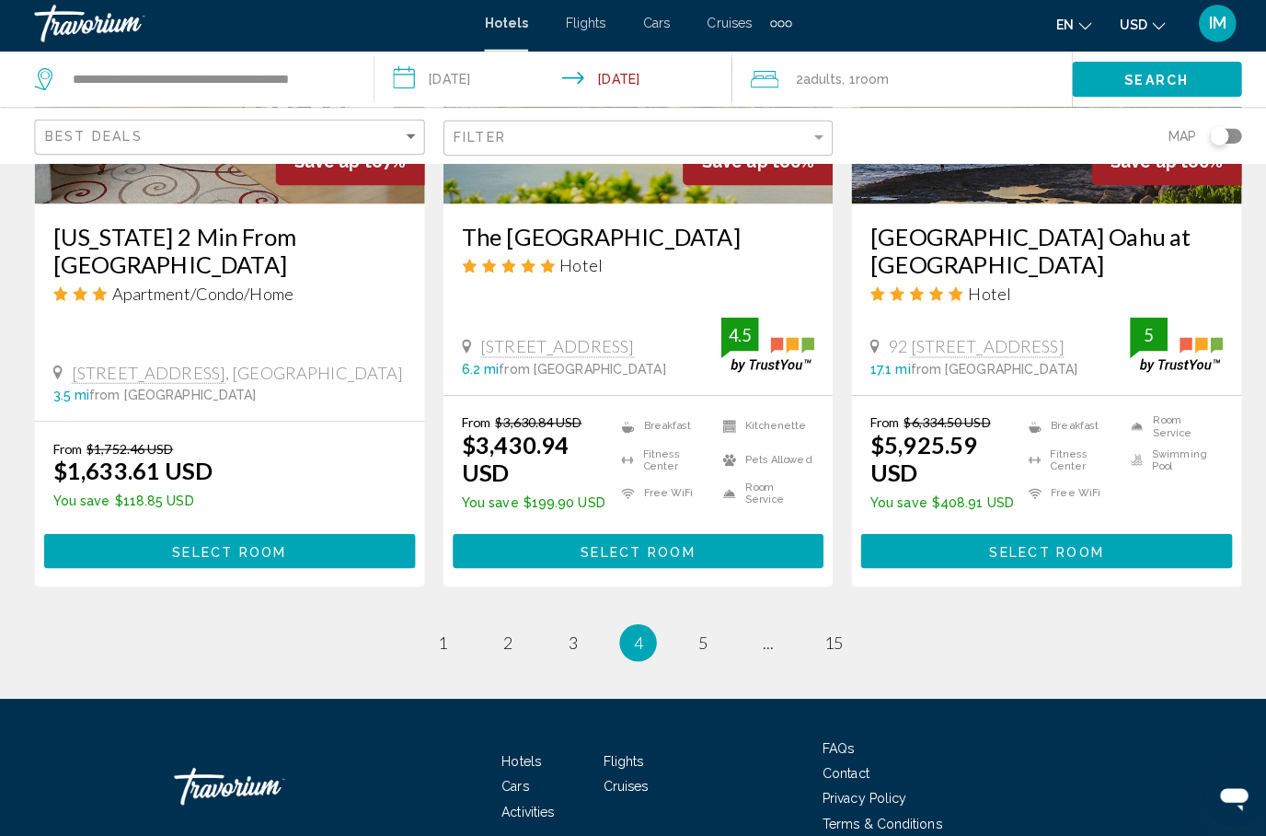
scroll to position [2535, 0]
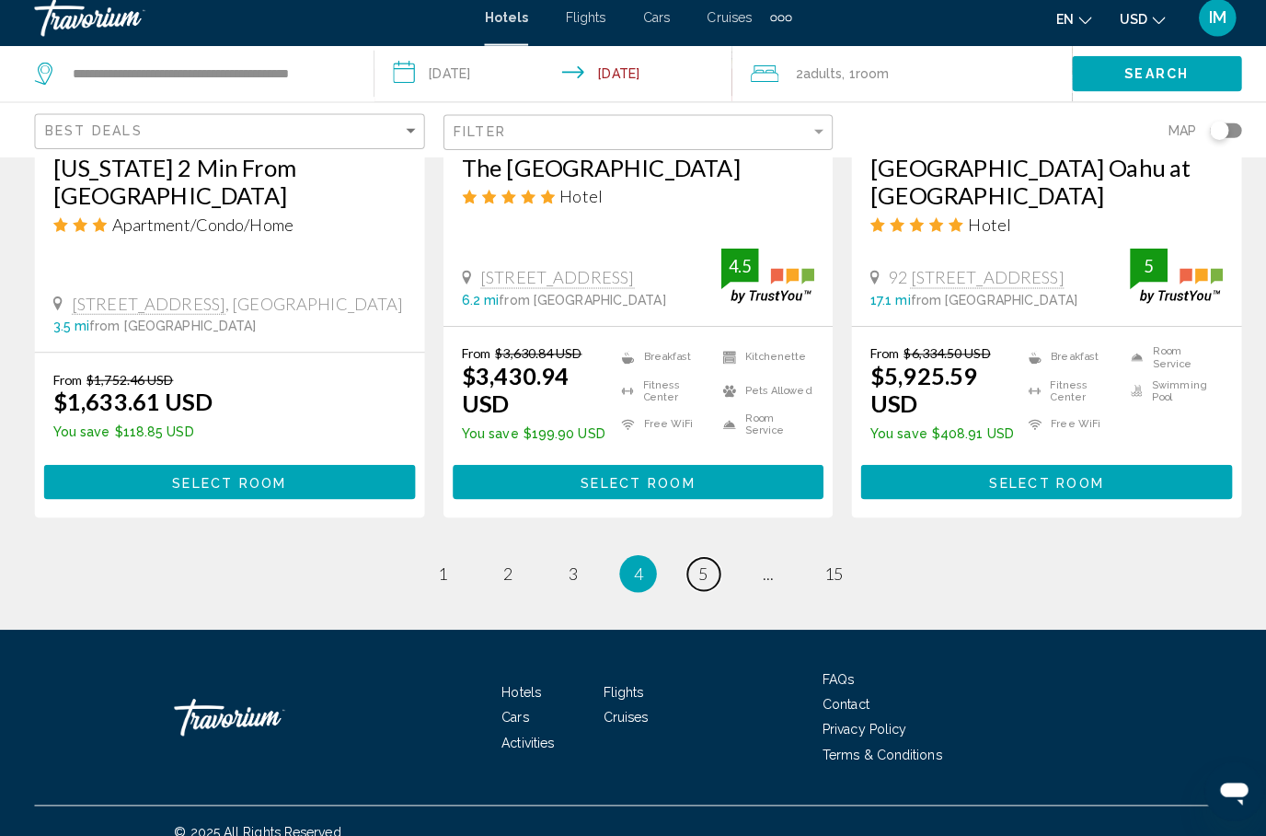
click at [686, 561] on link "page 5" at bounding box center [698, 577] width 32 height 32
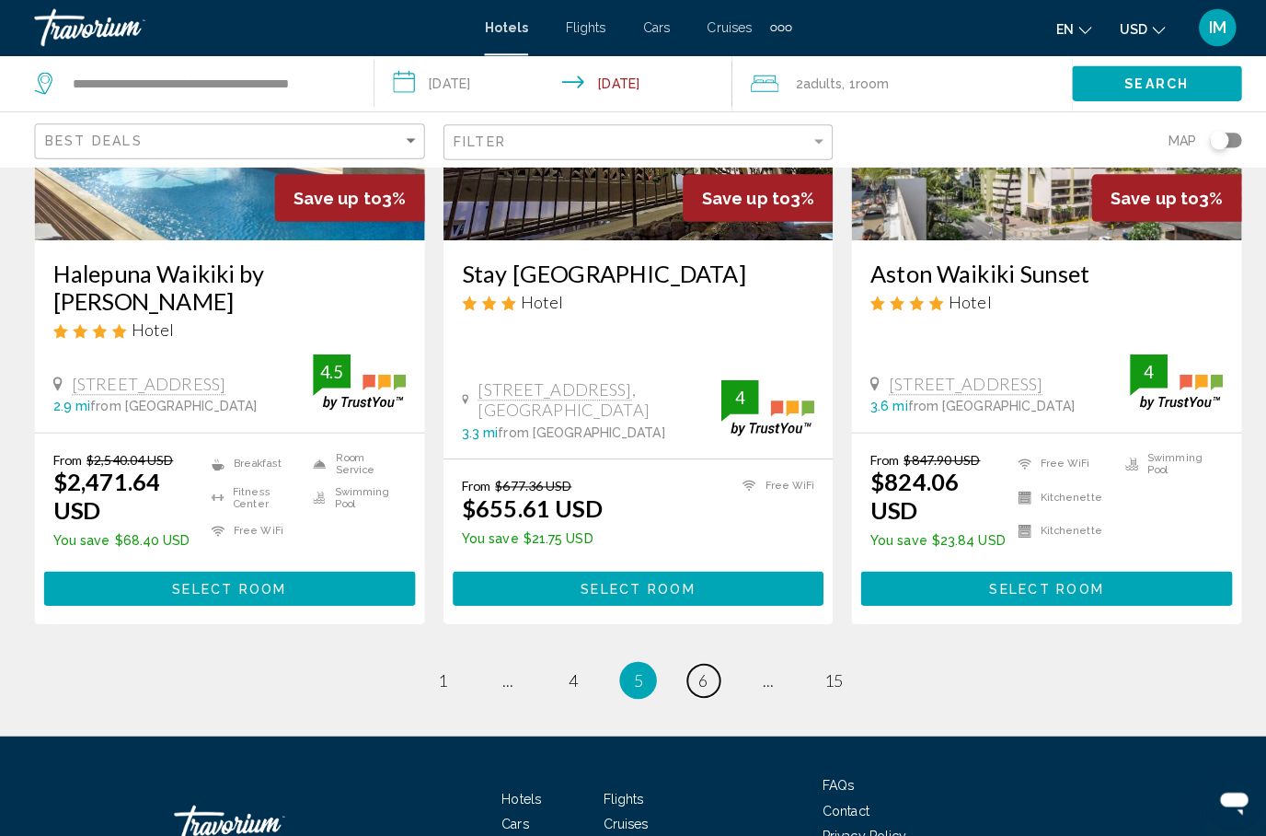
scroll to position [2419, 0]
click at [705, 656] on link "page 6" at bounding box center [698, 672] width 32 height 32
